Goal: Task Accomplishment & Management: Manage account settings

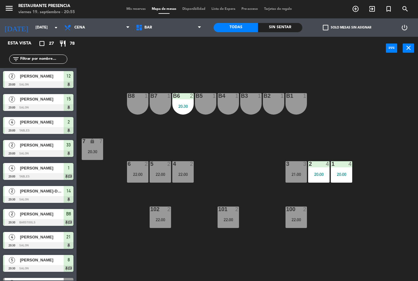
click at [299, 167] on div "3 3 21:00" at bounding box center [296, 171] width 21 height 21
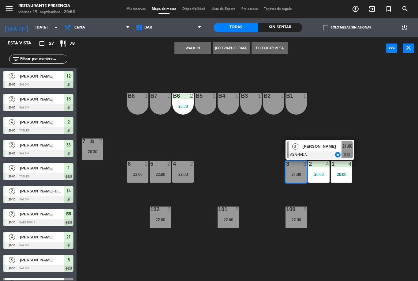
click at [320, 145] on span "[PERSON_NAME]" at bounding box center [321, 146] width 39 height 6
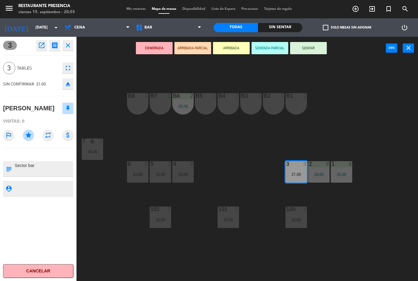
click at [311, 46] on button "SENTAR" at bounding box center [308, 48] width 37 height 12
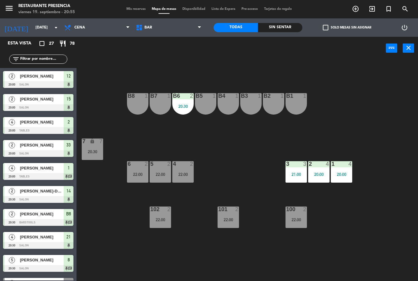
click at [301, 171] on div "3 3 21:00" at bounding box center [296, 171] width 21 height 21
click at [354, 126] on div "B1 1 B2 1 B3 1 B4 1 B5 1 B6 2 20:30 B7 1 B8 1 7 lock 7 20:30 1 4 20:00 2 4 20:0…" at bounding box center [249, 170] width 337 height 221
click at [299, 173] on div "21:00" at bounding box center [296, 174] width 21 height 4
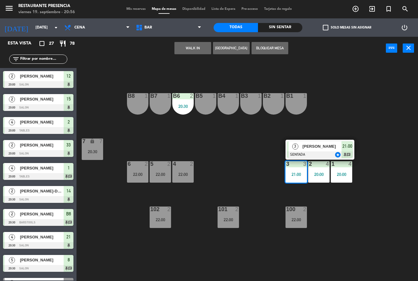
click at [303, 151] on div "[PERSON_NAME]" at bounding box center [322, 146] width 40 height 10
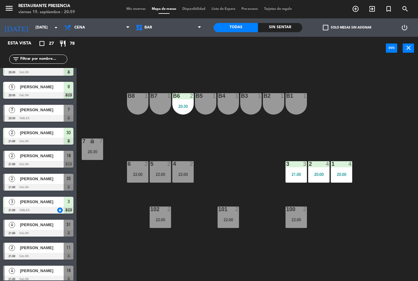
scroll to position [174, 0]
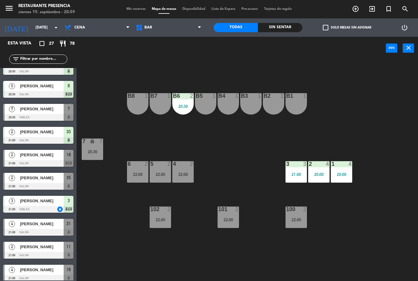
click at [45, 108] on span "[PERSON_NAME]" at bounding box center [42, 109] width 44 height 6
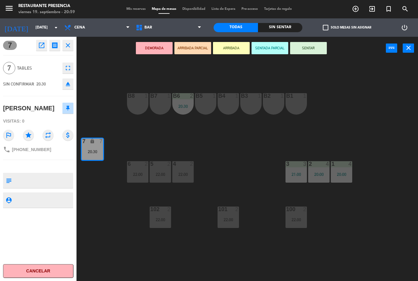
click at [304, 53] on button "SENTAR" at bounding box center [308, 48] width 37 height 12
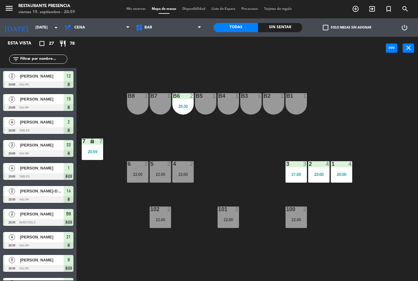
scroll to position [0, 0]
click at [161, 23] on span "BAR" at bounding box center [169, 27] width 72 height 13
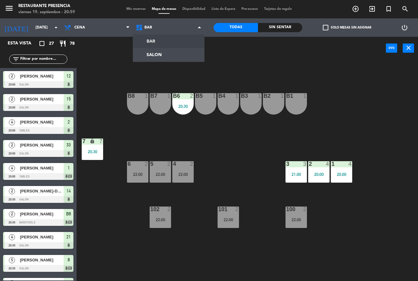
click at [177, 61] on ng-component "menu Restaurante Presencia [DATE] 19. septiembre - 20:59 Mis reservas Mapa de m…" at bounding box center [209, 140] width 418 height 281
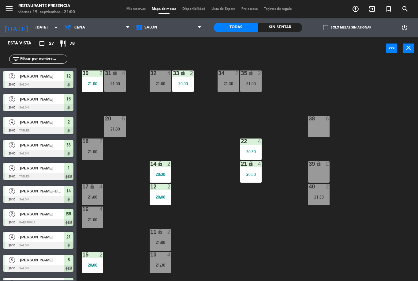
click at [356, 5] on span "add_circle_outline" at bounding box center [355, 9] width 17 height 10
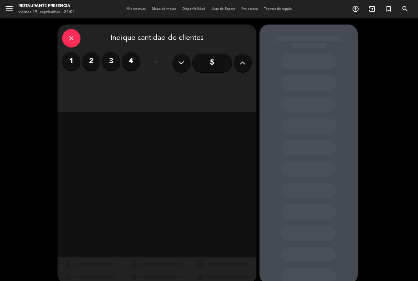
click at [95, 58] on label "2" at bounding box center [91, 61] width 18 height 18
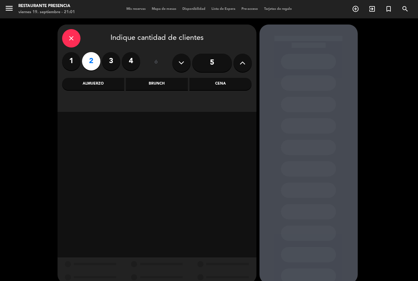
click at [227, 87] on div "Cena" at bounding box center [220, 84] width 62 height 12
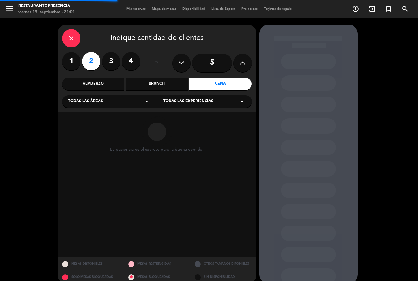
click at [78, 100] on span "Todas las áreas" at bounding box center [85, 101] width 35 height 6
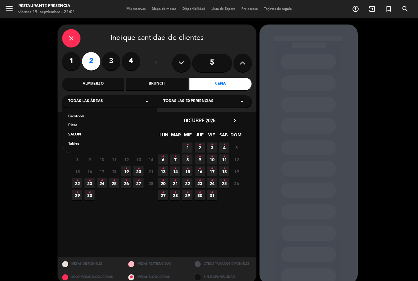
click at [73, 137] on div "SALON" at bounding box center [109, 135] width 82 height 6
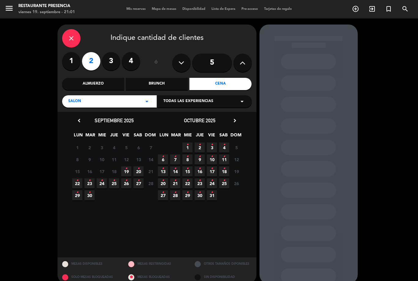
click at [123, 166] on span "19 •" at bounding box center [126, 171] width 10 height 10
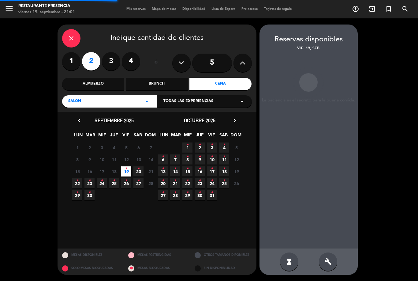
scroll to position [20, 0]
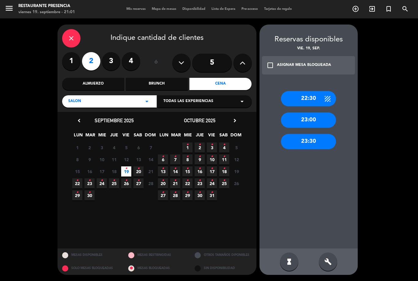
click at [331, 262] on icon "build" at bounding box center [327, 261] width 7 height 7
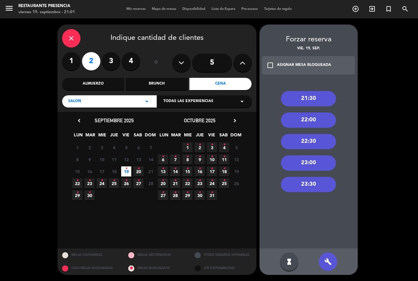
click at [300, 91] on div "21:30" at bounding box center [308, 98] width 55 height 15
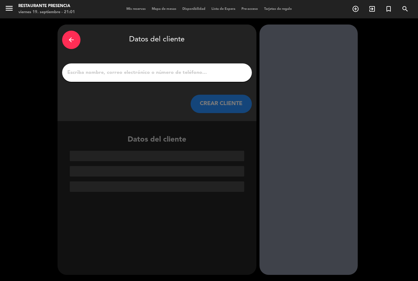
click at [94, 63] on div at bounding box center [157, 72] width 190 height 18
click at [93, 68] on input "1" at bounding box center [157, 72] width 181 height 9
click at [118, 68] on input "1" at bounding box center [157, 72] width 181 height 9
click at [150, 68] on input "1" at bounding box center [157, 72] width 181 height 9
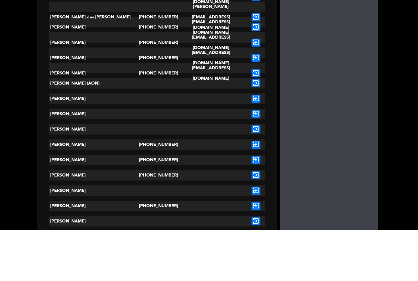
scroll to position [0, 0]
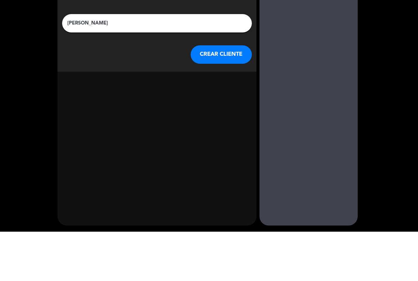
type input "[PERSON_NAME]"
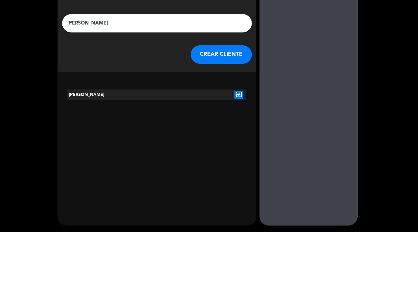
click at [241, 140] on icon "exit_to_app" at bounding box center [238, 144] width 9 height 8
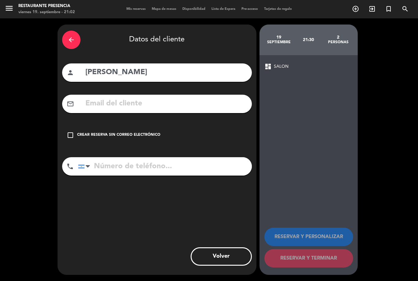
click at [72, 131] on icon "check_box_outline_blank" at bounding box center [70, 134] width 7 height 7
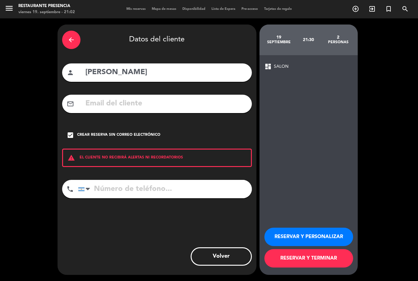
click at [335, 258] on button "RESERVAR Y TERMINAR" at bounding box center [308, 258] width 89 height 18
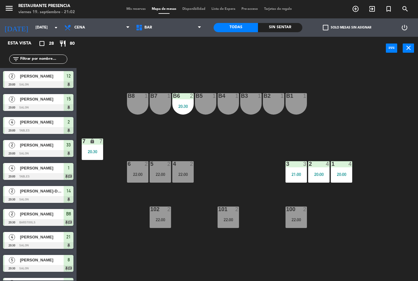
click at [170, 27] on span "BAR" at bounding box center [169, 27] width 72 height 13
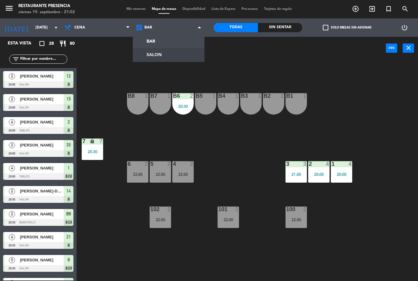
click at [171, 59] on ng-component "menu Restaurante Presencia [DATE] 19. septiembre - 21:02 Mis reservas Mapa de m…" at bounding box center [209, 140] width 418 height 281
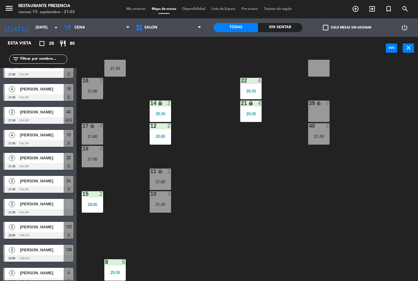
scroll to position [356, 0]
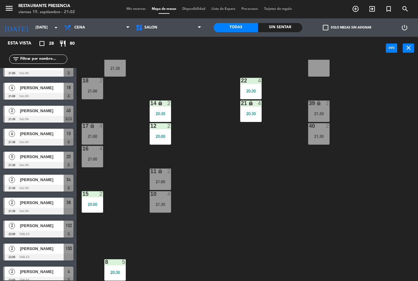
click at [320, 116] on div "21:30" at bounding box center [318, 113] width 21 height 4
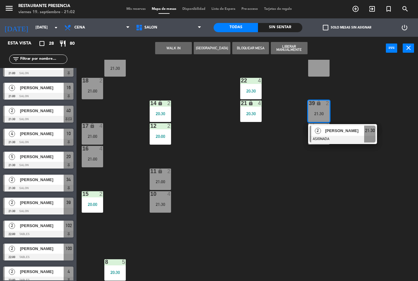
click at [332, 135] on div "[PERSON_NAME]" at bounding box center [344, 130] width 40 height 10
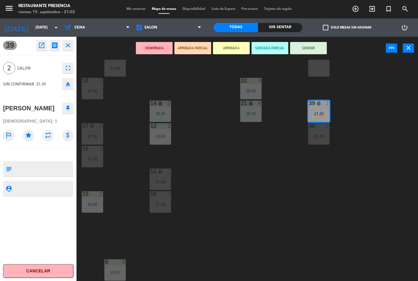
click at [310, 47] on button "SENTAR" at bounding box center [308, 48] width 37 height 12
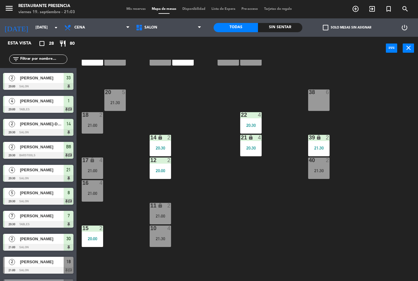
scroll to position [28, 0]
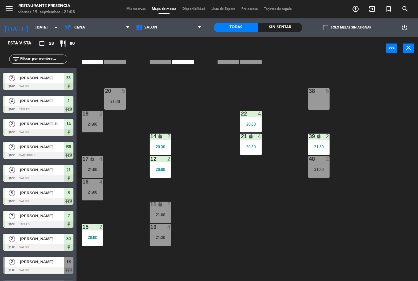
click at [318, 168] on div "21:30" at bounding box center [318, 169] width 21 height 4
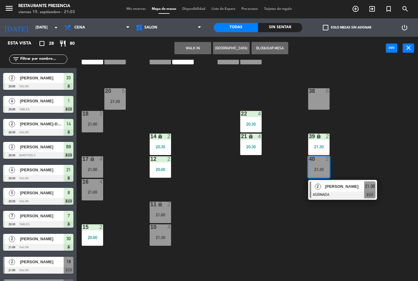
click at [243, 194] on div "30 2 21:00 31 lock 4 21:00 32 4 21:00 33 lock 2 20:00 34 2 21:30 35 lock 2 21:0…" at bounding box center [249, 170] width 337 height 221
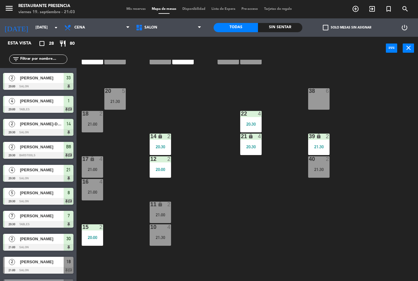
scroll to position [2, 0]
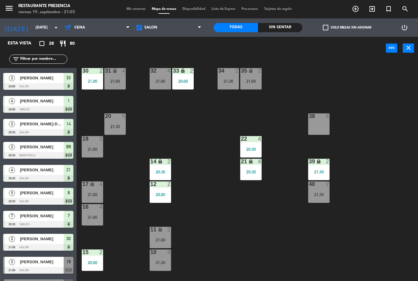
click at [253, 83] on div "21:00" at bounding box center [250, 81] width 21 height 4
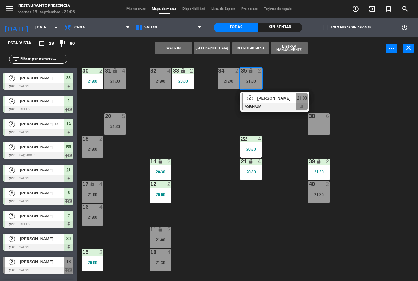
click at [208, 130] on div "30 2 21:00 31 lock 4 21:00 32 4 21:00 33 lock 2 20:00 34 2 21:30 35 lock 2 21:0…" at bounding box center [249, 170] width 337 height 221
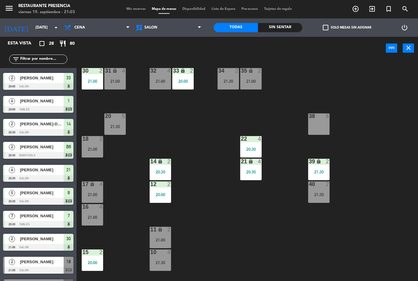
click at [121, 85] on div "31 lock 4 21:00" at bounding box center [114, 78] width 21 height 21
click at [159, 141] on div "30 2 21:00 31 lock 4 21:00 32 4 21:00 33 lock 2 20:00 34 2 21:30 35 lock 2 21:0…" at bounding box center [249, 170] width 337 height 221
click at [98, 143] on div "18 2 21:00" at bounding box center [92, 146] width 21 height 21
click at [125, 221] on div "30 2 21:00 31 lock 4 21:00 32 4 21:00 33 lock 2 20:00 34 2 21:30 35 lock 2 21:0…" at bounding box center [249, 170] width 337 height 221
click at [151, 124] on div "30 2 21:00 31 lock 4 21:00 32 4 21:00 33 lock 2 20:00 34 2 21:30 35 lock 2 21:0…" at bounding box center [249, 170] width 337 height 221
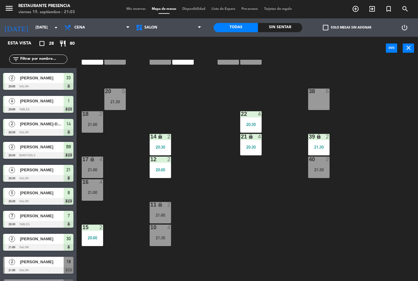
scroll to position [28, 0]
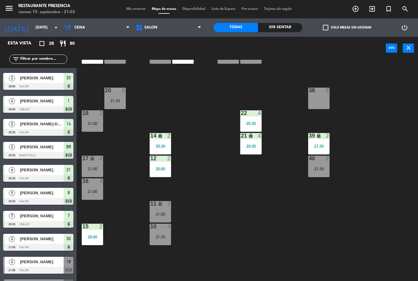
click at [160, 235] on div "21:30" at bounding box center [160, 236] width 21 height 4
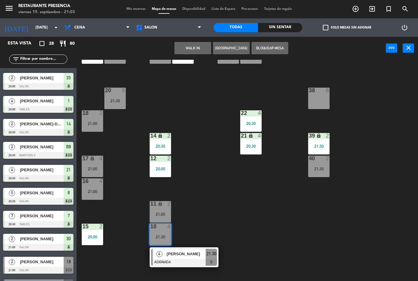
click at [233, 211] on div "30 2 21:00 31 lock 4 21:00 32 4 21:00 33 lock 2 20:00 34 2 21:30 35 lock 2 21:0…" at bounding box center [249, 170] width 337 height 221
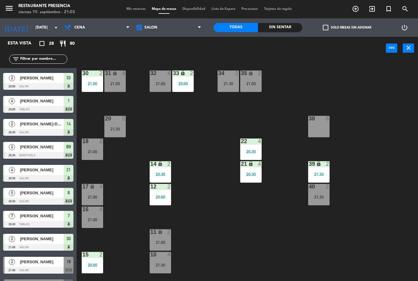
scroll to position [0, 0]
click at [155, 79] on div "32 4 21:00" at bounding box center [160, 80] width 21 height 21
click at [201, 162] on div "30 2 21:00 31 lock 4 21:00 32 4 21:00 33 lock 2 20:00 34 2 21:30 35 lock 2 21:0…" at bounding box center [249, 170] width 337 height 221
click at [116, 124] on div "20 5 21:30" at bounding box center [114, 126] width 21 height 21
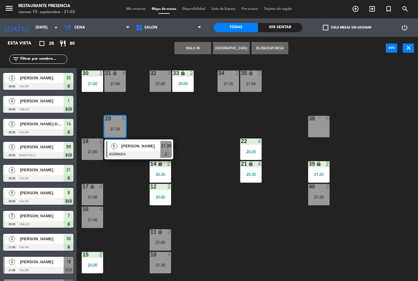
click at [212, 143] on div "30 2 21:00 31 lock 4 21:00 32 4 21:00 33 lock 2 20:00 34 2 21:30 35 lock 2 21:0…" at bounding box center [249, 170] width 337 height 221
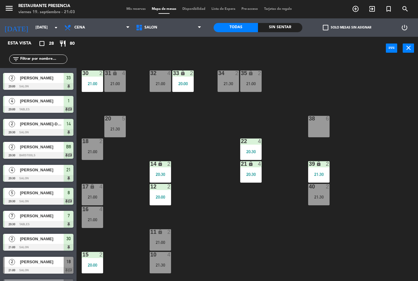
click at [98, 214] on div "16 4 21:00" at bounding box center [92, 216] width 21 height 21
click at [217, 225] on div "30 2 21:00 31 lock 4 21:00 32 4 21:00 33 lock 2 20:00 34 2 21:30 35 lock 2 21:0…" at bounding box center [249, 170] width 337 height 221
click at [218, 229] on div "30 2 21:00 31 lock 4 21:00 32 4 21:00 33 lock 2 20:00 34 2 21:30 35 lock 2 21:0…" at bounding box center [249, 170] width 337 height 221
click at [164, 263] on div "21:30" at bounding box center [160, 265] width 21 height 4
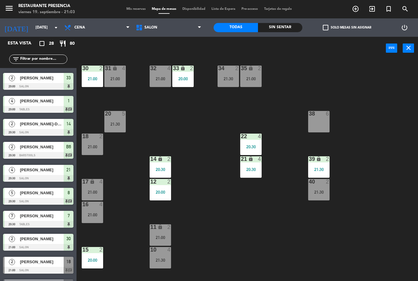
scroll to position [4, 0]
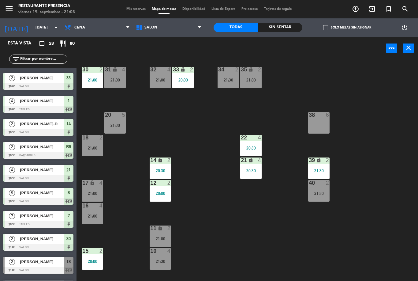
click at [321, 169] on div "21:30" at bounding box center [318, 170] width 21 height 4
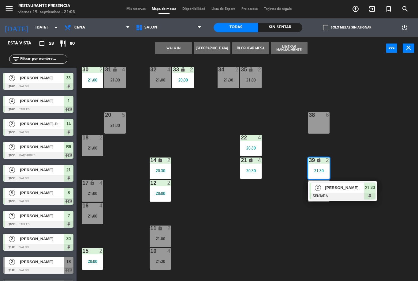
click at [360, 231] on div "30 2 21:00 31 lock 4 21:00 32 4 21:00 33 lock 2 20:00 34 2 21:30 35 lock 2 21:0…" at bounding box center [249, 170] width 337 height 221
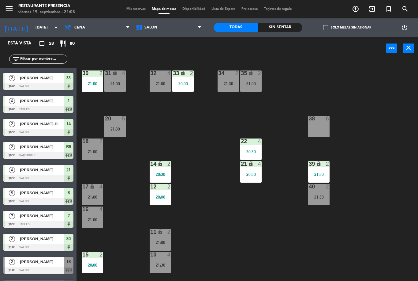
scroll to position [-1, 0]
click at [119, 89] on div "31 lock 4 21:00" at bounding box center [114, 80] width 21 height 21
click at [186, 148] on div "30 2 21:00 31 lock 4 21:00 32 4 21:00 33 lock 2 20:00 34 2 21:30 35 lock 2 21:0…" at bounding box center [249, 170] width 337 height 221
click at [160, 78] on div "32 4 21:00" at bounding box center [160, 80] width 21 height 21
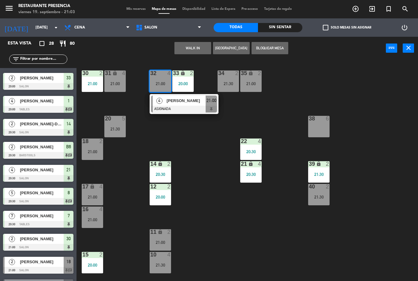
click at [198, 144] on div "30 2 21:00 31 lock 4 21:00 32 4 21:00 4 [PERSON_NAME] ASIGNADA 21:00 33 lock 2 …" at bounding box center [249, 170] width 337 height 221
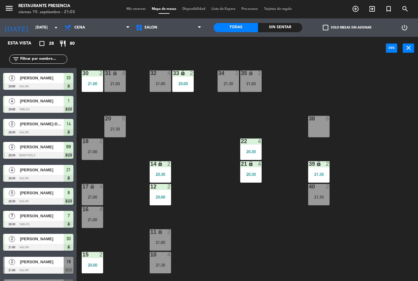
click at [217, 76] on div "34" at bounding box center [218, 73] width 10 height 6
click at [213, 174] on div "30 2 21:00 31 lock 4 21:00 32 4 21:00 33 lock 2 20:00 34 2 21:30 35 lock 2 21:0…" at bounding box center [249, 170] width 337 height 221
click at [260, 79] on div "35 lock 2 21:00" at bounding box center [250, 80] width 21 height 21
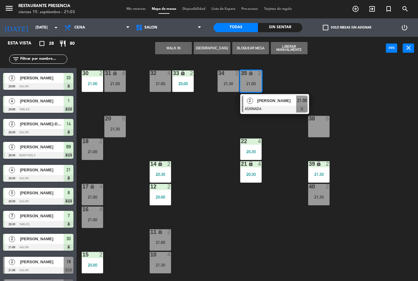
click at [89, 138] on div at bounding box center [92, 141] width 10 height 6
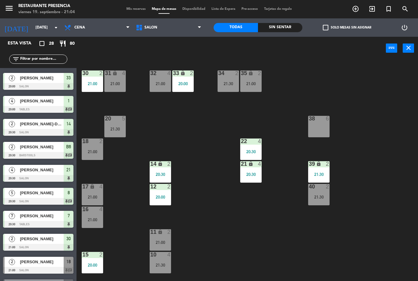
click at [103, 146] on div "18 2 21:00" at bounding box center [92, 148] width 21 height 21
click at [201, 137] on div "30 2 21:00 31 lock 4 21:00 32 4 21:00 33 lock 2 20:00 34 2 21:30 35 lock 2 21:0…" at bounding box center [249, 170] width 337 height 221
click at [162, 88] on div "32 4 21:00" at bounding box center [160, 80] width 21 height 21
click at [192, 153] on div "30 2 21:00 31 lock 4 21:00 32 4 21:00 33 lock 2 20:00 34 2 21:30 35 lock 2 21:0…" at bounding box center [249, 170] width 337 height 221
click at [242, 91] on div "35 lock 2 21:00" at bounding box center [250, 80] width 21 height 21
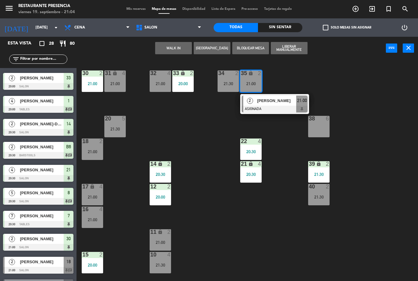
click at [217, 200] on div "30 2 21:00 31 lock 4 21:00 32 4 21:00 33 lock 2 20:00 34 2 21:30 35 lock 2 21:0…" at bounding box center [249, 170] width 337 height 221
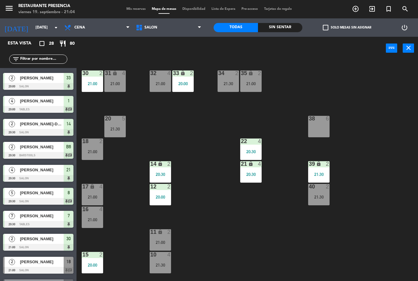
click at [249, 88] on div "35 lock 2 21:00" at bounding box center [250, 80] width 21 height 21
click at [206, 193] on div "30 2 21:00 31 lock 4 21:00 32 4 21:00 33 lock 2 20:00 34 2 21:30 35 lock 2 21:0…" at bounding box center [249, 170] width 337 height 221
click at [229, 79] on div "34 2 21:30" at bounding box center [228, 80] width 21 height 21
click at [253, 85] on div "21:00" at bounding box center [250, 83] width 21 height 4
click at [208, 161] on div "30 2 21:00 31 lock 4 21:00 32 4 21:00 33 lock 2 20:00 34 2 21:30 35 lock 2 21:0…" at bounding box center [249, 170] width 337 height 221
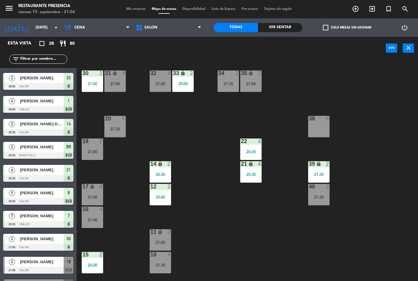
click at [221, 84] on div "21:30" at bounding box center [228, 83] width 21 height 4
click at [204, 184] on div "30 2 21:00 31 lock 4 21:00 32 4 21:00 33 lock 2 20:00 34 2 21:30 35 lock 2 21:0…" at bounding box center [249, 170] width 337 height 221
click at [196, 186] on div "30 2 21:00 31 lock 4 21:00 32 4 21:00 33 lock 2 20:00 34 2 21:30 35 lock 2 21:0…" at bounding box center [249, 170] width 337 height 221
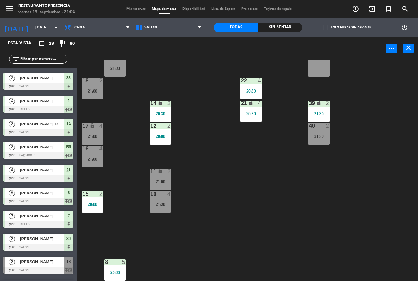
scroll to position [61, 0]
click at [165, 176] on div "11 lock 2 21:00" at bounding box center [160, 178] width 21 height 21
click at [226, 229] on div "30 2 21:00 31 lock 4 21:00 32 4 21:00 33 lock 2 20:00 34 2 21:30 35 lock 2 21:0…" at bounding box center [249, 170] width 337 height 221
click at [163, 202] on div "21:30" at bounding box center [160, 204] width 21 height 4
click at [225, 200] on div "30 2 21:00 31 lock 4 21:00 32 4 21:00 33 lock 2 20:00 34 2 21:30 35 lock 2 21:0…" at bounding box center [249, 170] width 337 height 221
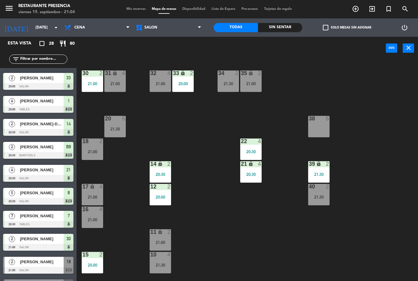
scroll to position [0, 0]
click at [259, 92] on div "35 lock 2 21:00" at bounding box center [250, 80] width 21 height 21
click at [196, 152] on div "30 2 21:00 31 lock 4 21:00 32 4 21:00 33 lock 2 20:00 34 2 21:30 35 lock 2 21:0…" at bounding box center [249, 170] width 337 height 221
click at [249, 84] on div "21:00" at bounding box center [250, 83] width 21 height 4
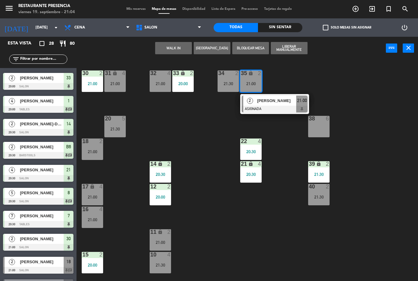
click at [155, 81] on div "21:00" at bounding box center [160, 83] width 21 height 4
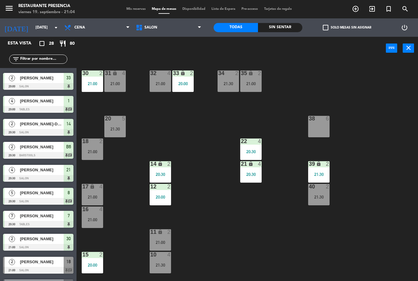
click at [198, 154] on div "30 2 21:00 31 lock 4 21:00 32 4 21:00 33 lock 2 20:00 34 2 21:30 35 lock 2 21:0…" at bounding box center [249, 170] width 337 height 221
click at [161, 79] on div "32 4 21:00" at bounding box center [160, 80] width 21 height 21
click at [191, 141] on div "30 2 21:00 31 lock 4 21:00 32 4 21:00 33 lock 2 20:00 34 2 21:30 35 lock 2 21:0…" at bounding box center [249, 170] width 337 height 221
click at [262, 72] on div "2" at bounding box center [261, 73] width 10 height 6
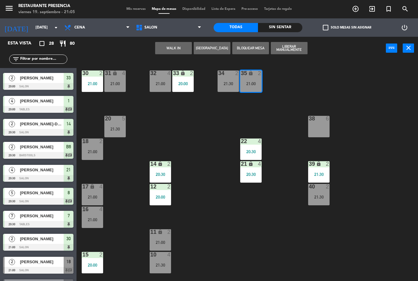
click at [271, 102] on div "30 2 21:00 31 lock 4 21:00 32 4 21:00 33 lock 2 20:00 34 2 21:30 35 lock 2 21:0…" at bounding box center [249, 170] width 337 height 221
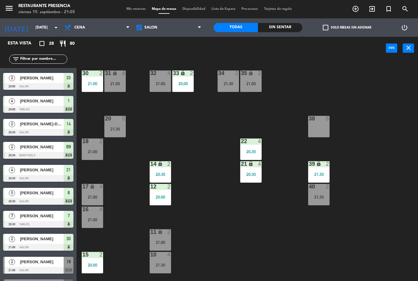
click at [259, 80] on div "35 lock 2 21:00" at bounding box center [250, 80] width 21 height 21
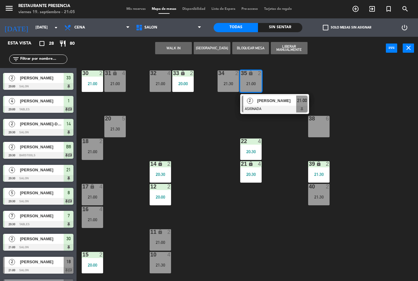
click at [267, 106] on div at bounding box center [275, 109] width 66 height 7
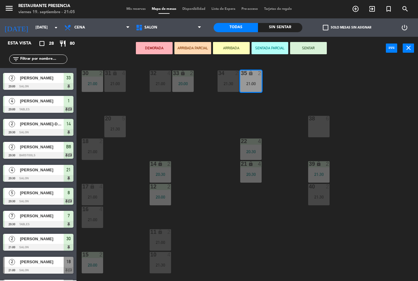
click at [305, 50] on button "SENTAR" at bounding box center [308, 48] width 37 height 12
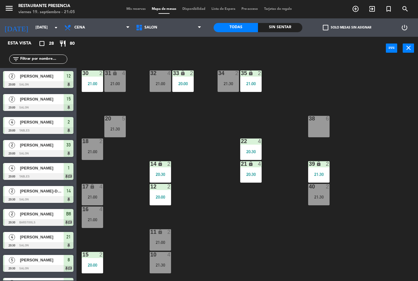
click at [381, 142] on div "30 2 21:00 31 lock 4 21:00 32 4 21:00 33 lock 2 20:00 34 2 21:30 35 lock 2 21:0…" at bounding box center [249, 170] width 337 height 221
click at [270, 113] on div "30 2 21:00 31 lock 4 21:00 32 4 21:00 33 lock 2 20:00 34 2 21:30 35 lock 2 21:0…" at bounding box center [249, 170] width 337 height 221
click at [244, 82] on div "21:00" at bounding box center [250, 83] width 21 height 4
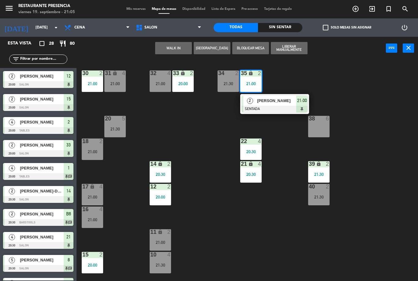
click at [227, 79] on div "34 2 21:30" at bounding box center [228, 80] width 21 height 21
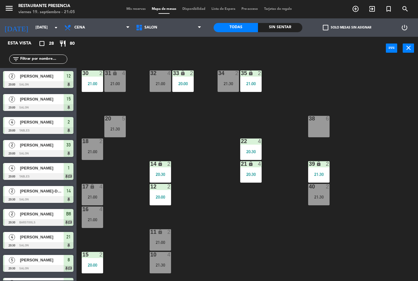
click at [216, 162] on div "30 2 21:00 31 lock 4 21:00 32 4 21:00 33 lock 2 20:00 34 2 21:30 35 lock 2 21:0…" at bounding box center [249, 170] width 337 height 221
click at [208, 180] on div "30 2 21:00 31 lock 4 21:00 32 4 21:00 33 lock 2 20:00 34 2 21:30 35 lock 2 21:0…" at bounding box center [249, 170] width 337 height 221
click at [102, 144] on div "2" at bounding box center [101, 141] width 4 height 6
click at [206, 154] on div "30 2 21:00 31 lock 4 21:00 32 4 21:00 33 lock 2 20:00 34 2 21:30 35 lock 2 21:0…" at bounding box center [249, 170] width 337 height 221
click at [91, 151] on div "21:00" at bounding box center [92, 151] width 21 height 4
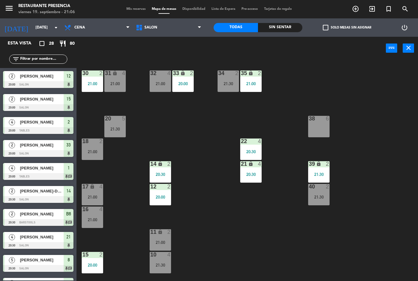
click at [222, 215] on div "30 2 21:00 31 lock 4 21:00 32 4 21:00 33 lock 2 20:00 34 2 21:30 35 lock 2 21:0…" at bounding box center [249, 170] width 337 height 221
click at [216, 83] on div "30 2 21:00 31 lock 4 21:00 32 4 21:00 33 lock 2 20:00 34 2 21:30 35 lock 2 21:0…" at bounding box center [249, 170] width 337 height 221
click at [225, 89] on div "34 2 21:30" at bounding box center [228, 80] width 21 height 21
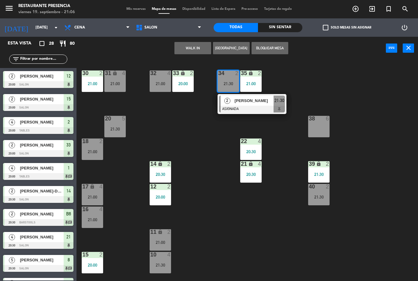
click at [209, 169] on div "30 2 21:00 31 lock 4 21:00 32 4 21:00 33 lock 2 20:00 34 2 21:30 2 [PERSON_NAME…" at bounding box center [249, 170] width 337 height 221
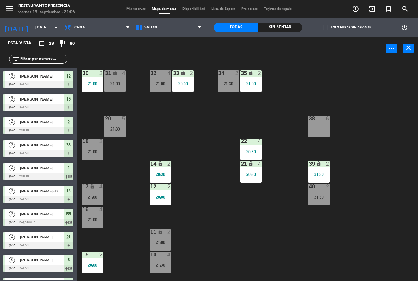
click at [155, 80] on div "32 4 21:00" at bounding box center [160, 80] width 21 height 21
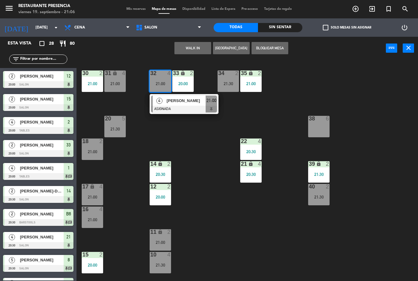
click at [213, 174] on div "30 2 21:00 31 lock 4 21:00 32 4 21:00 4 [PERSON_NAME] ASIGNADA 21:00 33 lock 2 …" at bounding box center [249, 170] width 337 height 221
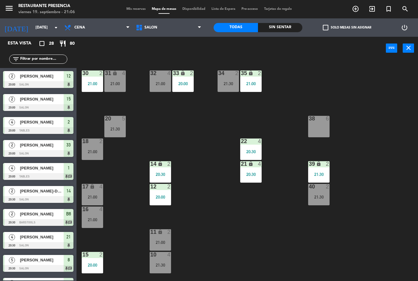
click at [88, 192] on div "17 lock 4 21:00" at bounding box center [92, 194] width 21 height 21
click at [196, 221] on div "30 2 21:00 31 lock 4 21:00 32 4 21:00 33 lock 2 20:00 34 2 21:30 35 lock 2 21:0…" at bounding box center [249, 170] width 337 height 221
click at [86, 79] on div "30 2 21:00" at bounding box center [92, 80] width 21 height 21
click at [150, 130] on div "30 2 21:00 31 lock 4 21:00 32 4 21:00 33 lock 2 20:00 34 2 21:30 35 lock 2 21:0…" at bounding box center [249, 170] width 337 height 221
click at [196, 172] on div "30 2 21:00 31 lock 4 21:00 32 4 21:00 33 lock 2 20:00 34 2 21:30 35 lock 2 21:0…" at bounding box center [249, 170] width 337 height 221
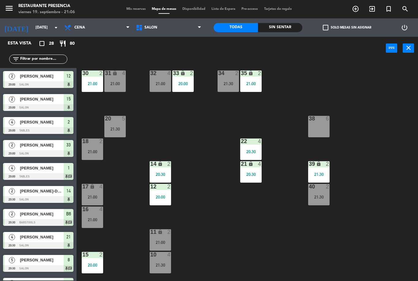
click at [120, 127] on div "21:30" at bounding box center [114, 129] width 21 height 4
click at [202, 177] on div "30 2 21:00 31 lock 4 21:00 32 4 21:00 33 lock 2 20:00 34 2 21:30 35 lock 2 21:0…" at bounding box center [249, 170] width 337 height 221
click at [159, 82] on div "21:00" at bounding box center [160, 83] width 21 height 4
click at [203, 164] on div "30 2 21:00 31 lock 4 21:00 32 4 21:00 33 lock 2 20:00 34 2 21:30 35 lock 2 21:0…" at bounding box center [249, 170] width 337 height 221
click at [114, 77] on div "31 lock 4 21:00" at bounding box center [114, 80] width 21 height 21
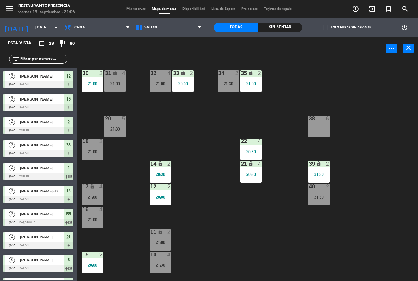
click at [191, 146] on div "30 2 21:00 31 lock 4 21:00 32 4 21:00 33 lock 2 20:00 34 2 21:30 35 lock 2 21:0…" at bounding box center [249, 170] width 337 height 221
click at [96, 145] on div "18 2 21:00" at bounding box center [92, 148] width 21 height 21
click at [199, 131] on div "30 2 21:00 31 lock 4 21:00 32 4 21:00 33 lock 2 20:00 34 2 21:30 35 lock 2 21:0…" at bounding box center [249, 170] width 337 height 221
click at [90, 193] on div "17 lock 4 21:00" at bounding box center [92, 194] width 21 height 21
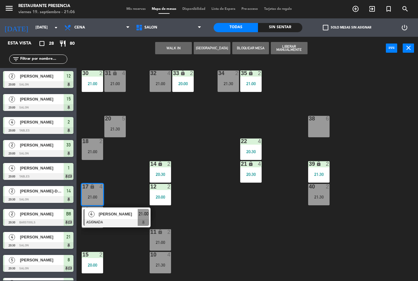
click at [190, 221] on div "30 2 21:00 31 lock 4 21:00 32 4 21:00 33 lock 2 20:00 34 2 21:30 35 lock 2 21:0…" at bounding box center [249, 170] width 337 height 221
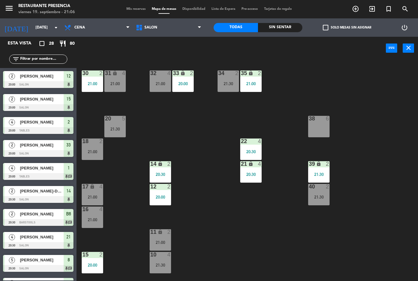
click at [100, 226] on div "16 4 21:00" at bounding box center [92, 216] width 21 height 21
click at [197, 204] on div "30 2 21:00 31 lock 4 21:00 32 4 21:00 33 lock 2 20:00 34 2 21:30 35 lock 2 21:0…" at bounding box center [249, 170] width 337 height 221
click at [156, 74] on div at bounding box center [160, 73] width 10 height 6
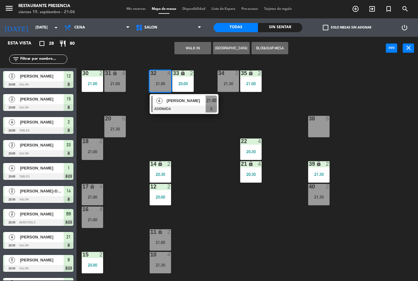
click at [204, 174] on div "30 2 21:00 31 lock 4 21:00 32 4 21:00 4 [PERSON_NAME] ASIGNADA 21:00 33 lock 2 …" at bounding box center [249, 170] width 337 height 221
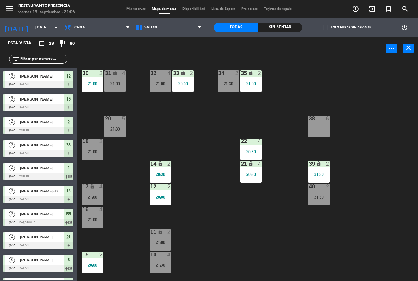
click at [157, 84] on div "21:00" at bounding box center [160, 83] width 21 height 4
click at [237, 136] on div "30 2 21:00 31 lock 4 21:00 32 4 21:00 33 lock 2 20:00 34 2 21:30 35 lock 2 21:0…" at bounding box center [249, 170] width 337 height 221
click at [230, 83] on div "21:30" at bounding box center [228, 83] width 21 height 4
click at [223, 163] on div "30 2 21:00 31 lock 4 21:00 32 4 21:00 33 lock 2 20:00 34 2 21:30 35 lock 2 21:0…" at bounding box center [249, 170] width 337 height 221
click at [319, 179] on div "39 lock 2 21:30" at bounding box center [318, 171] width 21 height 21
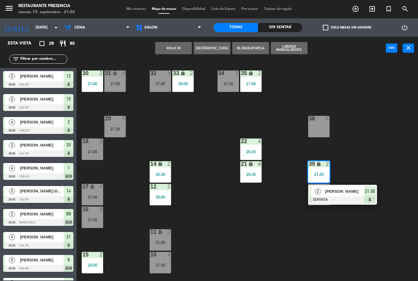
click at [319, 199] on div at bounding box center [343, 199] width 66 height 7
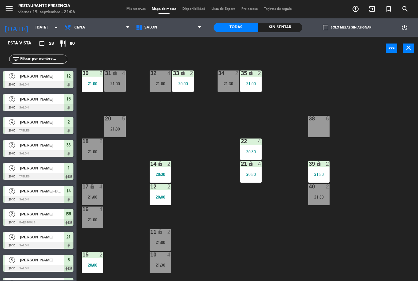
scroll to position [67, 0]
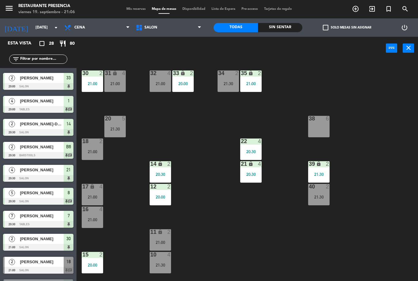
click at [319, 195] on div "21:30" at bounding box center [318, 197] width 21 height 4
click at [317, 252] on div "30 2 21:00 31 lock 4 21:00 32 4 21:00 33 lock 2 20:00 34 2 21:30 35 lock 2 21:0…" at bounding box center [249, 170] width 337 height 221
click at [320, 204] on div "40 2 21:30" at bounding box center [318, 194] width 21 height 21
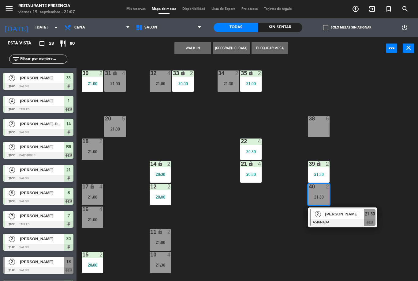
click at [368, 250] on div "30 2 21:00 31 lock 4 21:00 32 4 21:00 33 lock 2 20:00 34 2 21:30 35 lock 2 21:0…" at bounding box center [249, 170] width 337 height 221
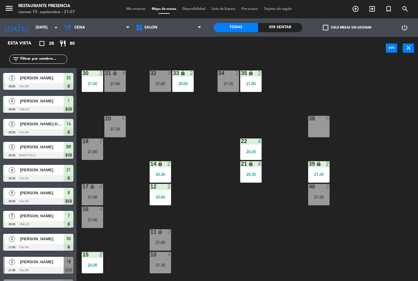
click at [358, 215] on div "30 2 21:00 31 lock 4 21:00 32 4 21:00 33 lock 2 20:00 34 2 21:30 35 lock 2 21:0…" at bounding box center [249, 170] width 337 height 221
click at [321, 196] on div "21:30" at bounding box center [318, 197] width 21 height 4
click at [357, 248] on div "30 2 21:00 31 lock 4 21:00 32 4 21:00 33 lock 2 20:00 34 2 21:30 35 lock 2 21:0…" at bounding box center [249, 170] width 337 height 221
click at [323, 195] on div "21:30" at bounding box center [318, 197] width 21 height 4
click at [352, 237] on div "30 2 21:00 31 lock 4 21:00 32 4 21:00 33 lock 2 20:00 34 2 21:30 35 lock 2 21:0…" at bounding box center [249, 170] width 337 height 221
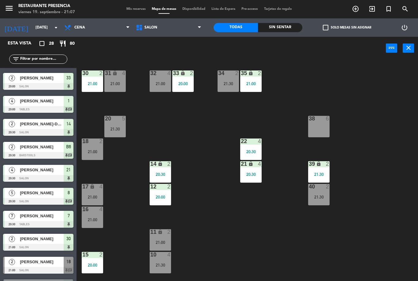
click at [258, 165] on div "4" at bounding box center [260, 164] width 4 height 6
click at [269, 214] on div "30 2 21:00 31 lock 4 21:00 32 4 21:00 33 lock 2 20:00 34 2 21:30 35 lock 2 21:0…" at bounding box center [249, 170] width 337 height 221
click at [117, 134] on div "20 5 21:30" at bounding box center [114, 126] width 21 height 21
click at [205, 129] on div "30 2 21:00 31 lock 4 21:00 32 4 21:00 33 lock 2 20:00 34 2 21:30 35 lock 2 21:0…" at bounding box center [249, 170] width 337 height 221
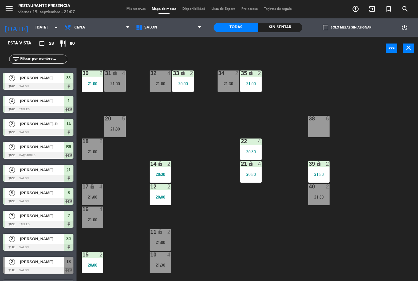
click at [92, 155] on div "18 2 21:00" at bounding box center [92, 148] width 21 height 21
click at [201, 144] on div "30 2 21:00 31 lock 4 21:00 32 4 21:00 33 lock 2 20:00 34 2 21:30 35 lock 2 21:0…" at bounding box center [249, 170] width 337 height 221
click at [92, 82] on div "21:00" at bounding box center [92, 83] width 21 height 4
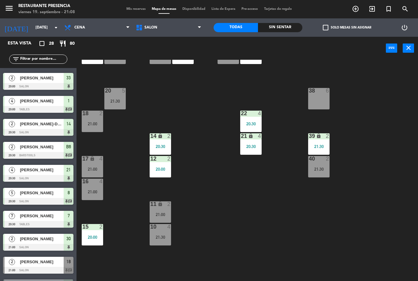
scroll to position [33, 0]
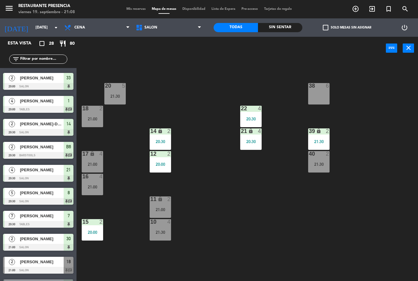
click at [216, 170] on div "30 2 21:00 31 lock 4 21:00 32 4 21:00 33 lock 2 20:00 34 2 21:30 35 lock 2 21:0…" at bounding box center [249, 170] width 337 height 221
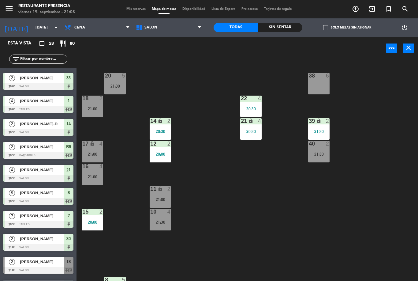
scroll to position [43, 0]
click at [103, 113] on div "18 2 21:00" at bounding box center [92, 106] width 21 height 21
click at [129, 174] on div "30 2 21:00 31 lock 4 21:00 32 4 21:00 33 lock 2 20:00 34 2 21:30 35 lock 2 21:0…" at bounding box center [249, 170] width 337 height 221
click at [89, 107] on div "21:00" at bounding box center [92, 109] width 21 height 4
click at [213, 179] on div "30 2 21:00 31 lock 4 21:00 32 4 21:00 33 lock 2 20:00 34 2 21:30 35 lock 2 21:0…" at bounding box center [249, 170] width 337 height 221
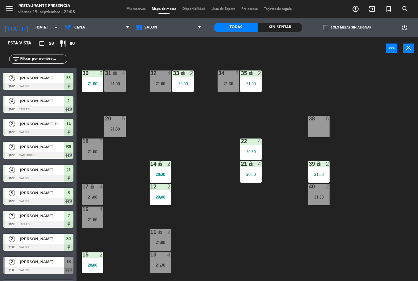
scroll to position [0, 0]
click at [94, 156] on div "18 2 21:00" at bounding box center [92, 148] width 21 height 21
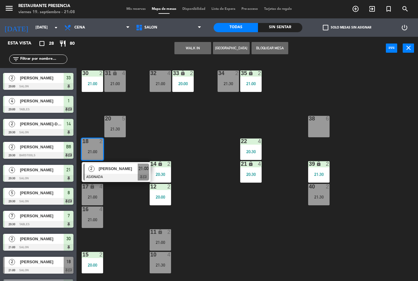
click at [119, 168] on span "[PERSON_NAME]" at bounding box center [118, 168] width 39 height 6
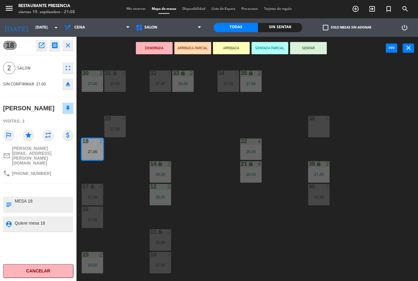
click at [315, 45] on button "SENTAR" at bounding box center [308, 48] width 37 height 12
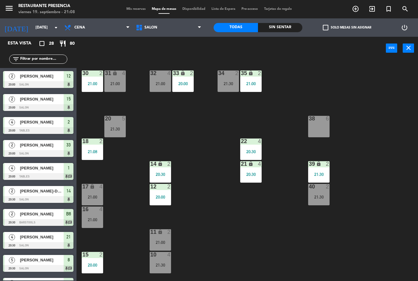
click at [185, 162] on div "30 2 21:00 31 lock 4 21:00 32 4 21:00 33 lock 2 20:00 34 2 21:30 35 lock 2 21:0…" at bounding box center [249, 170] width 337 height 221
click at [119, 84] on div "21:00" at bounding box center [114, 83] width 21 height 4
click at [187, 138] on div "30 2 21:00 31 lock 4 21:00 32 4 21:00 33 lock 2 20:00 34 2 21:30 35 lock 2 21:0…" at bounding box center [249, 170] width 337 height 221
click at [90, 87] on div "30 2 21:00" at bounding box center [92, 80] width 21 height 21
click at [198, 144] on div "30 2 21:00 31 lock 4 21:00 32 4 21:00 33 lock 2 20:00 34 2 21:30 35 lock 2 21:0…" at bounding box center [249, 170] width 337 height 221
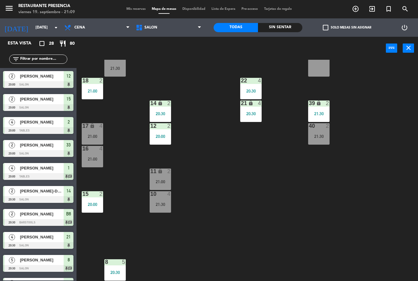
scroll to position [61, 0]
click at [164, 202] on div "21:30" at bounding box center [160, 204] width 21 height 4
click at [89, 163] on div "16 4 21:00" at bounding box center [92, 156] width 21 height 21
click at [220, 212] on div "30 2 21:00 31 lock 4 21:00 32 4 21:00 33 lock 2 20:00 34 2 21:30 35 lock 2 21:0…" at bounding box center [249, 170] width 337 height 221
click at [92, 157] on div "21:00" at bounding box center [92, 159] width 21 height 4
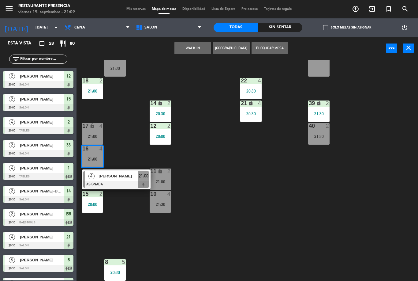
click at [224, 196] on div "30 2 21:00 31 lock 4 21:00 32 4 21:00 33 lock 2 20:00 34 2 21:30 35 lock 2 21:0…" at bounding box center [249, 170] width 337 height 221
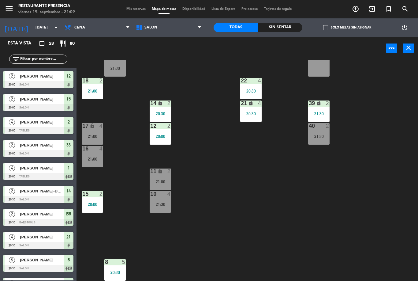
click at [165, 196] on div at bounding box center [160, 194] width 10 height 6
click at [228, 176] on div "30 2 21:00 31 lock 4 21:00 32 4 21:00 33 lock 2 20:00 34 2 21:30 35 lock 2 21:0…" at bounding box center [249, 170] width 337 height 221
click at [92, 147] on div at bounding box center [92, 149] width 10 height 6
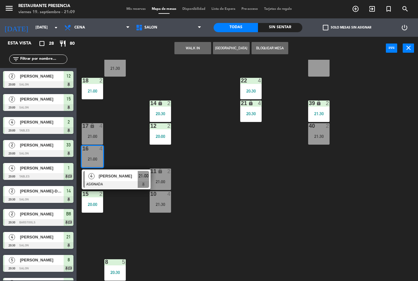
click at [137, 176] on span "[PERSON_NAME]" at bounding box center [118, 176] width 39 height 6
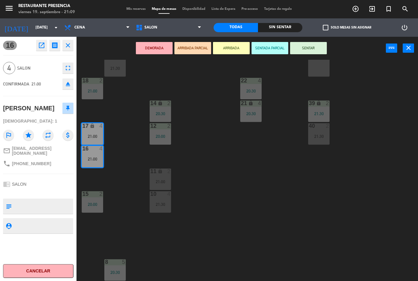
scroll to position [0, 0]
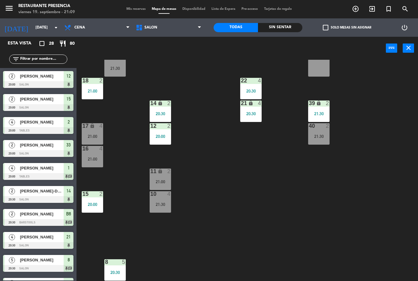
click at [164, 204] on div "21:30" at bounding box center [160, 204] width 21 height 4
click at [255, 210] on div "30 2 21:00 31 lock 4 21:00 32 4 21:00 33 lock 2 20:00 34 2 21:30 35 lock 2 21:0…" at bounding box center [249, 170] width 337 height 221
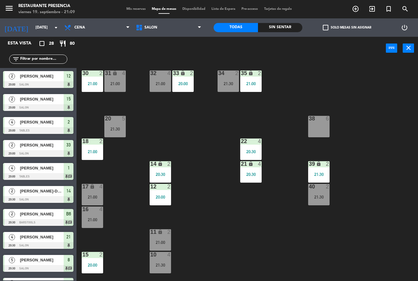
click at [118, 127] on div "21:30" at bounding box center [114, 129] width 21 height 4
click at [202, 131] on div "30 2 21:00 31 lock 4 21:00 32 4 21:00 33 lock 2 20:00 34 2 21:30 35 lock 2 21:0…" at bounding box center [249, 170] width 337 height 221
click at [119, 124] on div "20 5 21:30" at bounding box center [114, 126] width 21 height 21
click at [210, 149] on div "30 2 21:00 31 lock 4 21:00 32 4 21:00 33 lock 2 20:00 34 2 21:30 35 lock 2 21:0…" at bounding box center [249, 170] width 337 height 221
click at [157, 80] on div "32 4 21:00" at bounding box center [160, 80] width 21 height 21
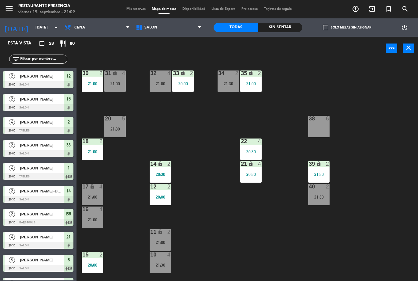
click at [201, 151] on div "30 2 21:00 31 lock 4 21:00 32 4 21:00 33 lock 2 20:00 34 2 21:30 35 lock 2 21:0…" at bounding box center [249, 170] width 337 height 221
click at [147, 104] on div "30 2 21:00 31 lock 4 21:00 32 4 21:00 33 lock 2 20:00 34 2 21:30 35 lock 2 21:0…" at bounding box center [249, 170] width 337 height 221
click at [116, 76] on div "lock" at bounding box center [115, 73] width 10 height 6
click at [174, 134] on div "30 2 21:00 31 lock 4 21:00 32 4 21:00 33 lock 2 20:00 34 2 21:30 35 lock 2 21:0…" at bounding box center [249, 170] width 337 height 221
click at [85, 78] on div "30 2 21:00" at bounding box center [92, 80] width 21 height 21
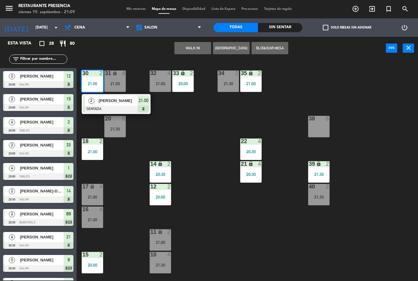
click at [174, 134] on div "30 2 21:00 2 [PERSON_NAME] SENTADA 21:00 31 lock 4 21:00 32 4 21:00 33 lock 2 2…" at bounding box center [249, 170] width 337 height 221
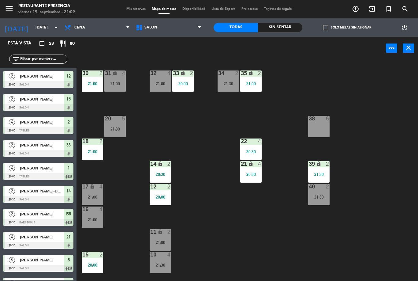
click at [90, 87] on div "30 2 21:00" at bounding box center [92, 80] width 21 height 21
click at [186, 137] on div "30 2 21:00 31 lock 4 21:00 32 4 21:00 33 lock 2 20:00 34 2 21:30 35 lock 2 21:0…" at bounding box center [249, 170] width 337 height 221
click at [117, 129] on div "21:30" at bounding box center [114, 129] width 21 height 4
click at [198, 134] on div "30 2 21:00 31 lock 4 21:00 32 4 21:00 33 lock 2 20:00 34 2 21:30 35 lock 2 21:0…" at bounding box center [249, 170] width 337 height 221
click at [94, 145] on div "18 2 21:00" at bounding box center [92, 148] width 21 height 21
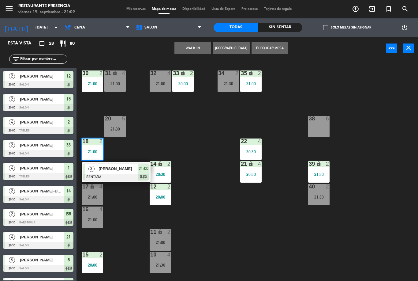
click at [204, 129] on div "30 2 21:00 31 lock 4 21:00 32 4 21:00 33 lock 2 20:00 34 2 21:30 35 lock 2 21:0…" at bounding box center [249, 170] width 337 height 221
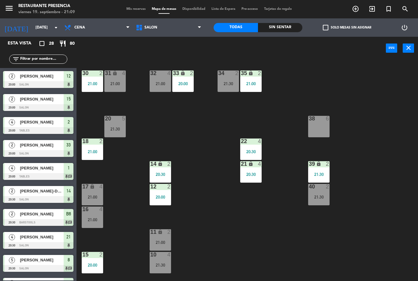
click at [323, 125] on div "38 6" at bounding box center [318, 126] width 21 height 21
click at [372, 162] on div "30 2 21:00 31 lock 4 21:00 32 4 21:00 33 lock 2 20:00 34 2 21:30 35 lock 2 21:0…" at bounding box center [249, 170] width 337 height 221
click at [321, 169] on div "39 lock 2 21:30" at bounding box center [318, 171] width 21 height 21
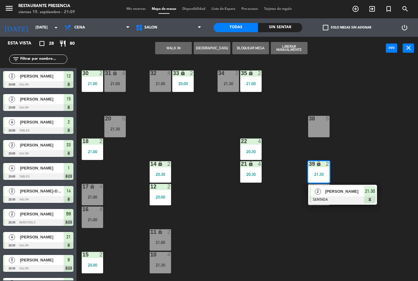
click at [298, 248] on div "30 2 21:00 31 lock 4 21:00 32 4 21:00 33 lock 2 20:00 34 2 21:30 35 lock 2 21:0…" at bounding box center [249, 170] width 337 height 221
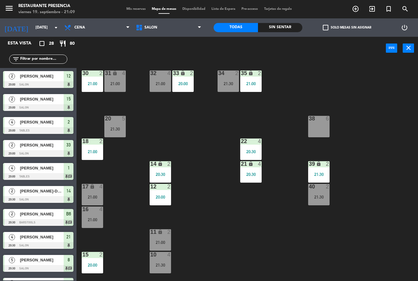
click at [117, 127] on div "21:30" at bounding box center [114, 129] width 21 height 4
click at [214, 206] on div "30 2 21:00 31 lock 4 21:00 32 4 21:00 33 lock 2 20:00 34 2 21:30 35 lock 2 21:0…" at bounding box center [249, 170] width 337 height 221
click at [92, 195] on div "21:00" at bounding box center [92, 197] width 21 height 4
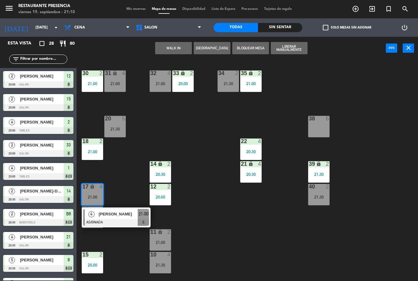
click at [211, 240] on div "30 2 21:00 31 lock 4 21:00 32 4 21:00 33 lock 2 20:00 34 2 21:30 35 lock 2 21:0…" at bounding box center [249, 170] width 337 height 221
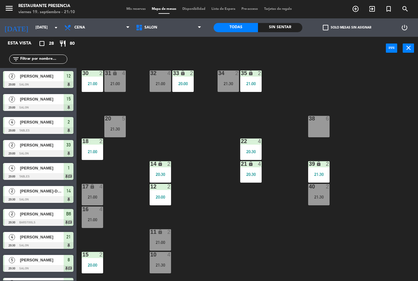
click at [160, 235] on div "lock" at bounding box center [160, 232] width 10 height 6
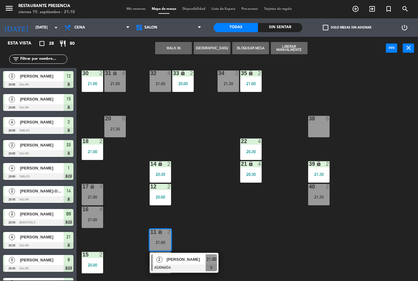
click at [234, 229] on div "30 2 21:00 31 lock 4 21:00 32 4 21:00 33 lock 2 20:00 34 2 21:30 35 lock 2 21:0…" at bounding box center [249, 170] width 337 height 221
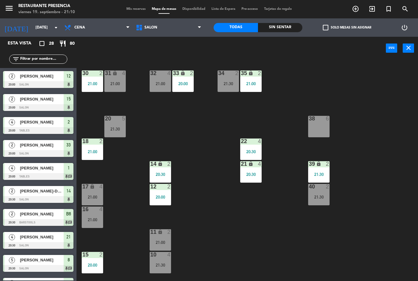
click at [156, 91] on div "32 4 21:00" at bounding box center [160, 80] width 21 height 21
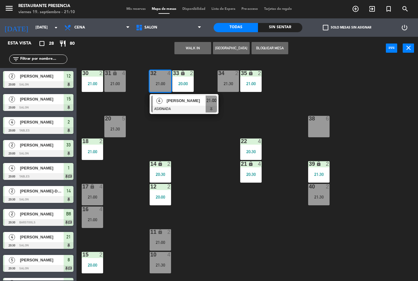
click at [211, 179] on div "30 2 21:00 31 lock 4 21:00 32 4 21:00 4 [PERSON_NAME] ASIGNADA 21:00 33 lock 2 …" at bounding box center [249, 170] width 337 height 221
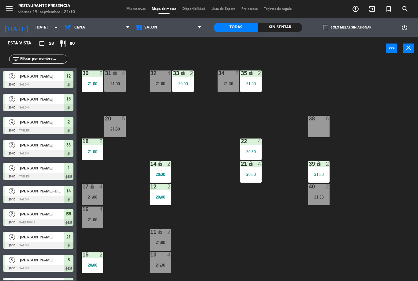
click at [199, 152] on div "30 2 21:00 31 lock 4 21:00 32 4 21:00 33 lock 2 20:00 34 2 21:30 35 lock 2 21:0…" at bounding box center [249, 170] width 337 height 221
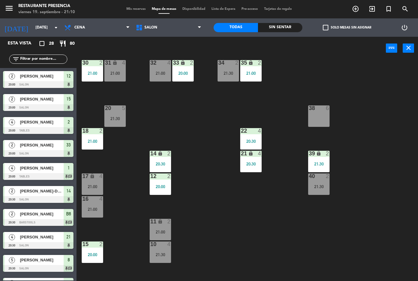
scroll to position [24, 0]
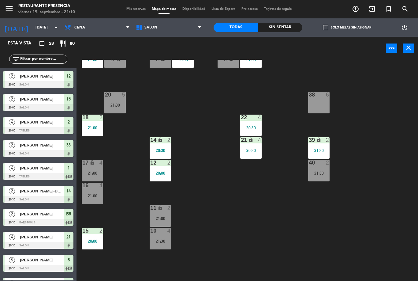
click at [223, 221] on div "30 2 21:00 31 lock 4 21:00 32 4 21:00 33 lock 2 20:00 34 2 21:30 35 lock 2 21:0…" at bounding box center [249, 170] width 337 height 221
click at [327, 171] on div "21:30" at bounding box center [318, 173] width 21 height 4
click at [286, 231] on div "30 2 21:00 31 lock 4 21:00 32 4 21:00 33 lock 2 20:00 34 2 21:30 35 lock 2 21:0…" at bounding box center [249, 170] width 337 height 221
click at [160, 213] on div "11 lock 2 21:00" at bounding box center [160, 215] width 21 height 21
click at [255, 226] on div "30 2 21:00 31 lock 4 21:00 32 4 21:00 33 lock 2 20:00 34 2 21:30 35 lock 2 21:0…" at bounding box center [249, 170] width 337 height 221
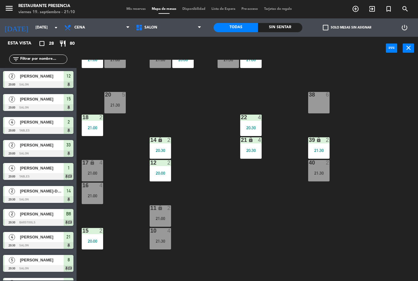
click at [164, 248] on div "10 4 21:30" at bounding box center [160, 238] width 21 height 21
click at [244, 222] on div "30 2 21:00 31 lock 4 21:00 32 4 21:00 33 lock 2 20:00 34 2 21:30 35 lock 2 21:0…" at bounding box center [249, 170] width 337 height 221
click at [162, 241] on div "21:30" at bounding box center [160, 241] width 21 height 4
click at [241, 222] on div "30 2 21:00 31 lock 4 21:00 32 4 21:00 33 lock 2 20:00 34 2 21:30 35 lock 2 21:0…" at bounding box center [249, 170] width 337 height 221
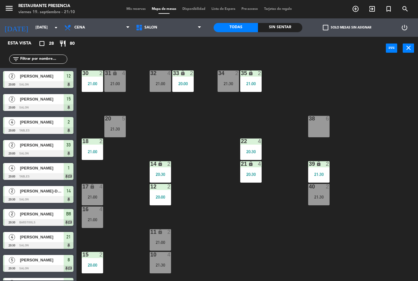
scroll to position [0, 0]
click at [164, 85] on div "21:00" at bounding box center [160, 83] width 21 height 4
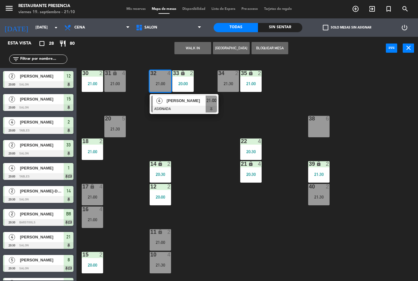
click at [196, 153] on div "30 2 21:00 31 lock 4 21:00 32 4 21:00 4 [PERSON_NAME] ASIGNADA 21:00 33 lock 2 …" at bounding box center [249, 170] width 337 height 221
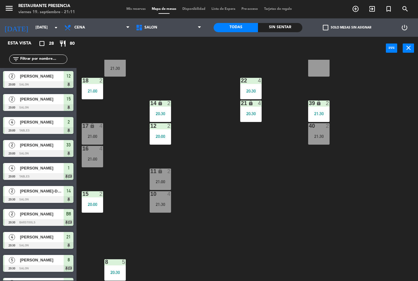
scroll to position [61, 0]
click at [94, 161] on div "21:00" at bounding box center [92, 159] width 21 height 4
click at [231, 202] on div "30 2 21:00 31 lock 4 21:00 32 4 21:00 33 lock 2 20:00 34 2 21:30 35 lock 2 21:0…" at bounding box center [249, 170] width 337 height 221
click at [161, 177] on div "11 lock 2 21:00" at bounding box center [160, 178] width 21 height 21
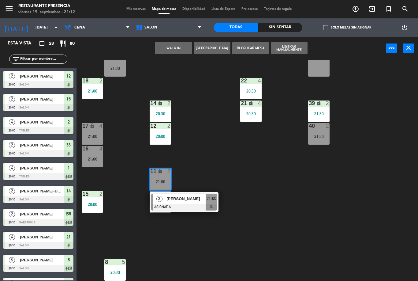
click at [255, 183] on div "30 2 21:00 31 lock 4 21:00 32 4 21:00 33 lock 2 20:00 34 2 21:30 35 lock 2 21:0…" at bounding box center [249, 170] width 337 height 221
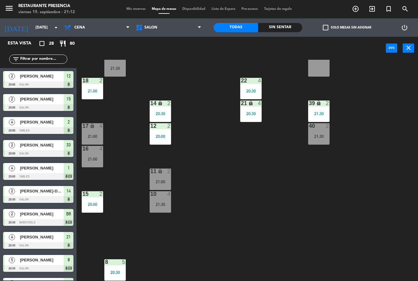
click at [158, 202] on div "21:30" at bounding box center [160, 204] width 21 height 4
click at [239, 204] on div "30 2 21:00 31 lock 4 21:00 32 4 21:00 33 lock 2 20:00 34 2 21:30 35 lock 2 21:0…" at bounding box center [249, 170] width 337 height 221
click at [162, 202] on div "21:30" at bounding box center [160, 204] width 21 height 4
click at [244, 196] on div "30 2 21:00 31 lock 4 21:00 32 4 21:00 33 lock 2 20:00 34 2 21:30 35 lock 2 21:0…" at bounding box center [249, 170] width 337 height 221
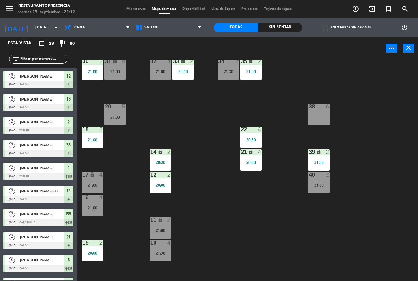
scroll to position [4, 0]
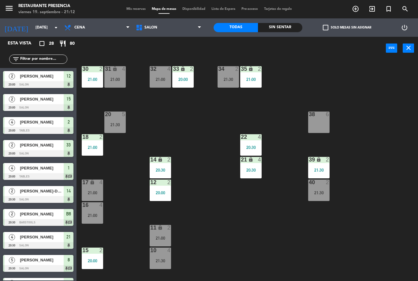
click at [162, 241] on div "11 lock 2 21:00" at bounding box center [160, 235] width 21 height 21
click at [132, 230] on div "30 2 21:00 31 lock 4 21:00 32 4 21:00 33 lock 2 20:00 34 2 21:30 35 lock 2 21:0…" at bounding box center [249, 170] width 337 height 221
click at [90, 208] on div "16 4 21:00" at bounding box center [92, 212] width 21 height 21
click at [125, 200] on div "30 2 21:00 31 lock 4 21:00 32 4 21:00 33 lock 2 20:00 34 2 21:30 35 lock 2 21:0…" at bounding box center [249, 170] width 337 height 221
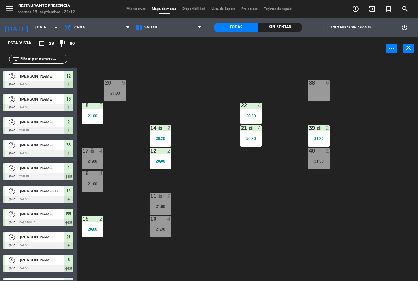
scroll to position [36, 0]
click at [98, 180] on div "16 4 21:00" at bounding box center [92, 180] width 21 height 21
click at [133, 242] on div "30 2 21:00 31 lock 4 21:00 32 4 21:00 33 lock 2 20:00 34 2 21:30 35 lock 2 21:0…" at bounding box center [249, 170] width 337 height 221
click at [156, 195] on div "lock" at bounding box center [160, 196] width 10 height 6
click at [216, 156] on div "30 2 21:00 31 lock 4 21:00 32 4 21:00 33 lock 2 20:00 34 2 21:30 35 lock 2 21:0…" at bounding box center [249, 170] width 337 height 221
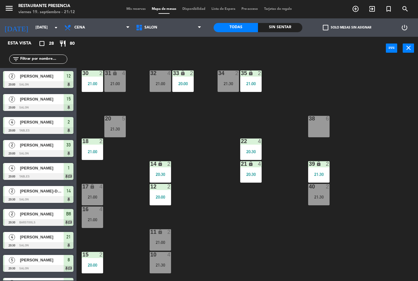
scroll to position [0, 0]
click at [96, 219] on div "21:00" at bounding box center [92, 219] width 21 height 4
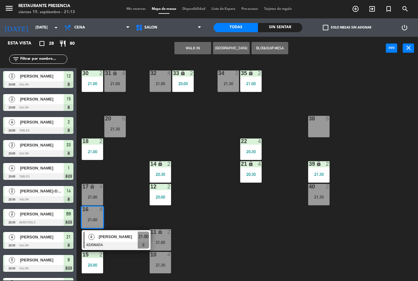
click at [203, 147] on div "30 2 21:00 31 lock 4 21:00 32 4 21:00 33 lock 2 20:00 34 2 21:30 35 lock 2 21:0…" at bounding box center [249, 170] width 337 height 221
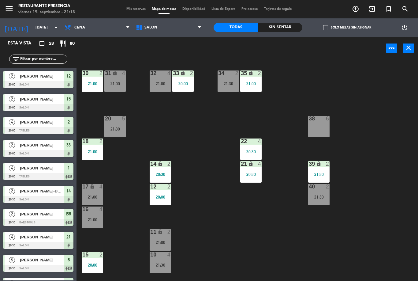
click at [133, 10] on span "Mis reservas" at bounding box center [135, 8] width 25 height 3
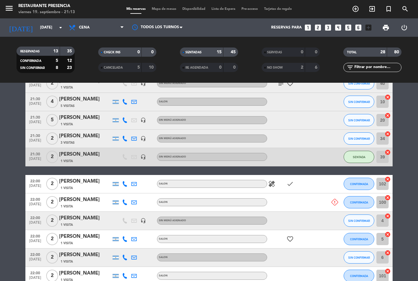
scroll to position [398, 0]
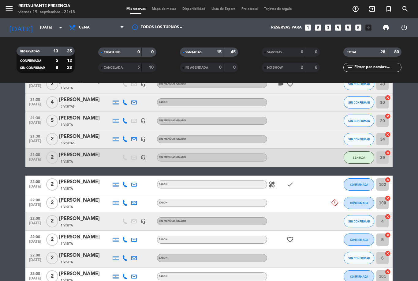
click at [368, 196] on button "CONFIRMADA" at bounding box center [359, 202] width 31 height 12
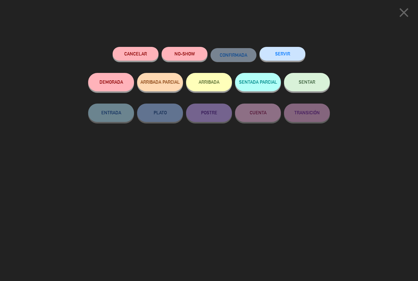
click at [178, 54] on button "NO-SHOW" at bounding box center [185, 54] width 46 height 14
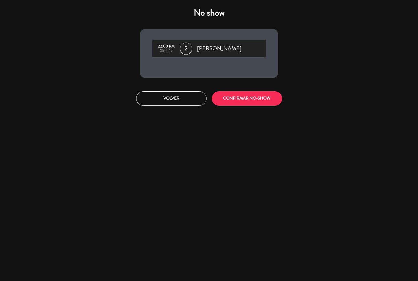
click at [255, 95] on button "CONFIRMAR NO-SHOW" at bounding box center [247, 98] width 70 height 14
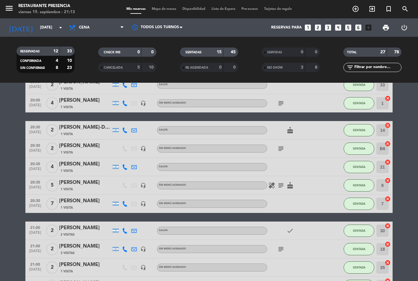
scroll to position [91, 0]
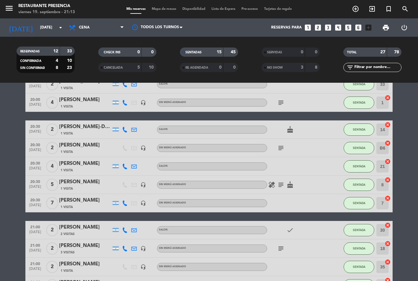
click at [288, 126] on icon "cake" at bounding box center [289, 129] width 7 height 7
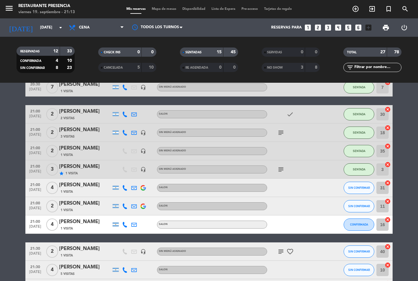
scroll to position [0, 0]
click at [163, 7] on span "Mapa de mesas" at bounding box center [164, 8] width 31 height 3
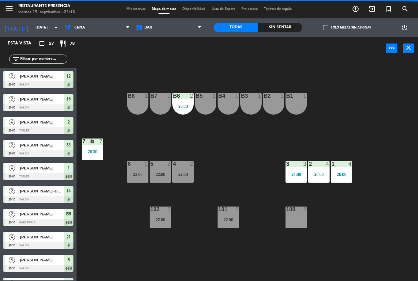
click at [188, 28] on span "BAR" at bounding box center [169, 27] width 72 height 13
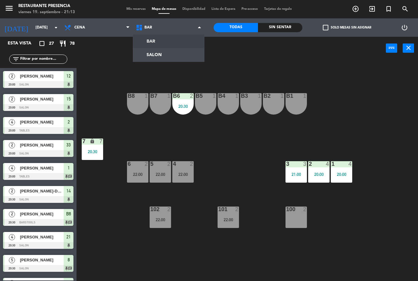
click at [185, 59] on ng-component "menu Restaurante Presencia [DATE] 19. septiembre - 21:13 Mis reservas Mapa de m…" at bounding box center [209, 140] width 418 height 281
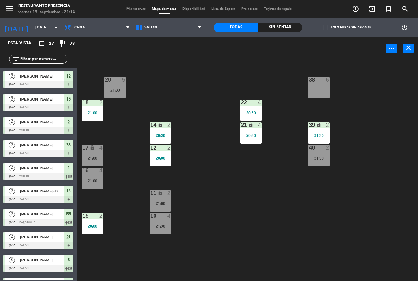
scroll to position [38, 0]
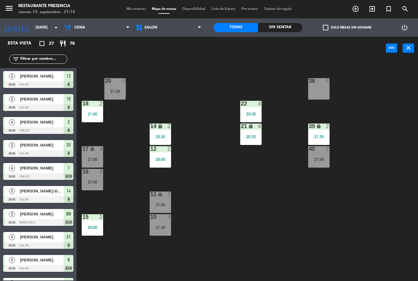
click at [159, 223] on div "10 4 21:30" at bounding box center [160, 224] width 21 height 21
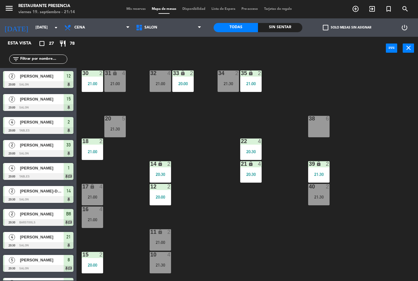
scroll to position [0, 0]
click at [164, 86] on div "21:00" at bounding box center [160, 83] width 21 height 4
click at [195, 152] on div "30 2 21:00 31 lock 4 21:00 32 4 21:00 33 lock 2 20:00 34 2 21:30 35 lock 2 21:0…" at bounding box center [249, 170] width 337 height 221
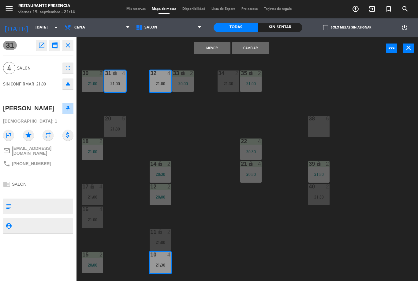
click at [254, 47] on button "Cambiar" at bounding box center [250, 48] width 37 height 12
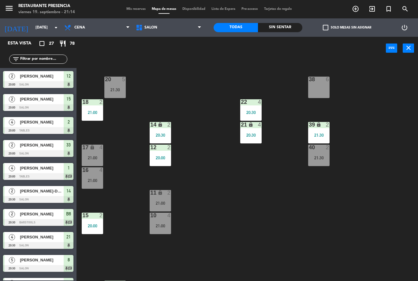
scroll to position [48, 0]
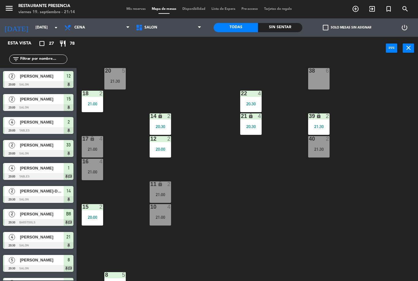
click at [158, 215] on div "21:00" at bounding box center [160, 217] width 21 height 4
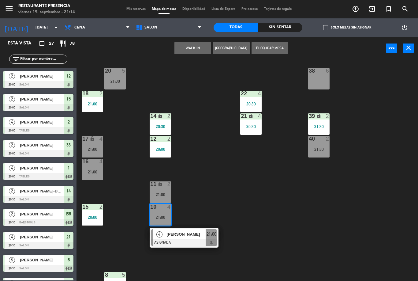
click at [198, 233] on span "[PERSON_NAME]" at bounding box center [185, 234] width 39 height 6
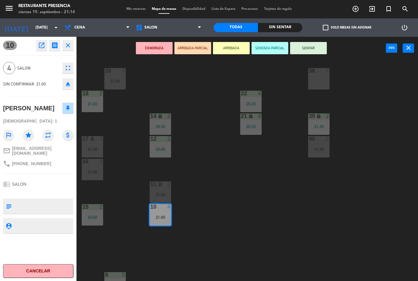
click at [314, 44] on button "SENTAR" at bounding box center [308, 48] width 37 height 12
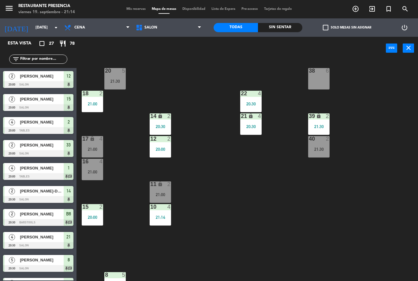
click at [88, 167] on div "16 4 21:00" at bounding box center [92, 169] width 21 height 21
click at [209, 209] on div "30 2 21:00 31 lock 4 21:30 32 4 21:30 33 lock 2 20:00 34 2 21:30 35 lock 2 21:0…" at bounding box center [249, 170] width 337 height 221
click at [128, 10] on span "Mis reservas" at bounding box center [135, 8] width 25 height 3
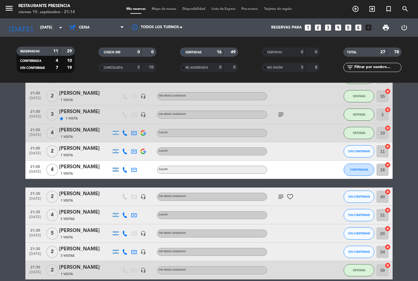
scroll to position [269, 0]
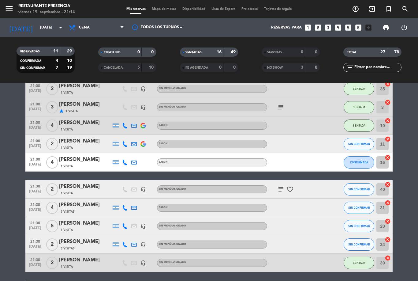
click at [159, 11] on span "Mapa de mesas" at bounding box center [164, 8] width 31 height 3
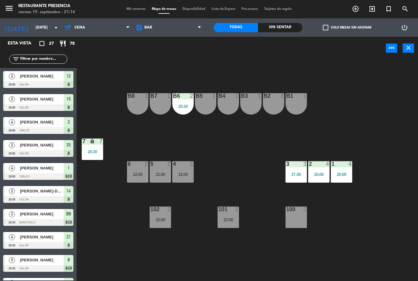
click at [172, 34] on span "BAR" at bounding box center [169, 27] width 72 height 13
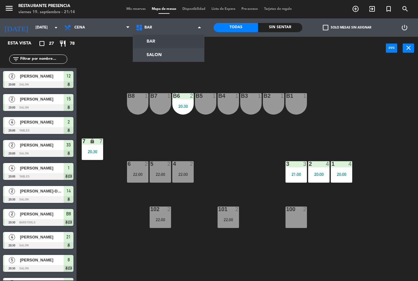
click at [167, 56] on ng-component "menu Restaurante Presencia [DATE] 19. septiembre - 21:14 Mis reservas Mapa de m…" at bounding box center [209, 140] width 418 height 281
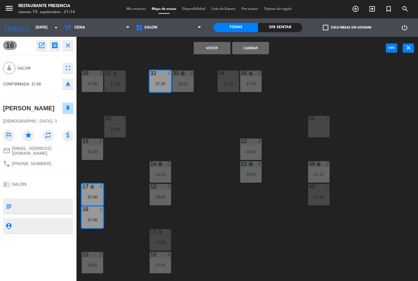
click at [258, 46] on button "Cambiar" at bounding box center [250, 48] width 37 height 12
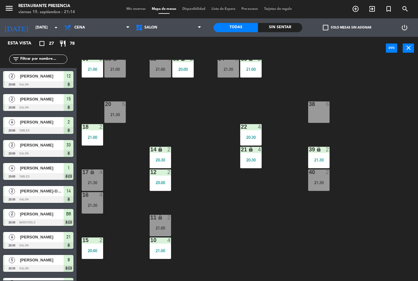
scroll to position [10, 0]
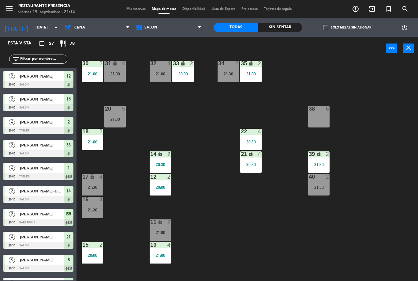
click at [160, 70] on div "32 4 21:00" at bounding box center [160, 71] width 21 height 21
click at [192, 136] on div "30 2 21:00 31 lock 4 21:00 32 4 21:00 33 lock 2 20:00 34 2 21:30 35 lock 2 21:0…" at bounding box center [249, 170] width 337 height 221
click at [92, 187] on div "21:30" at bounding box center [92, 187] width 21 height 4
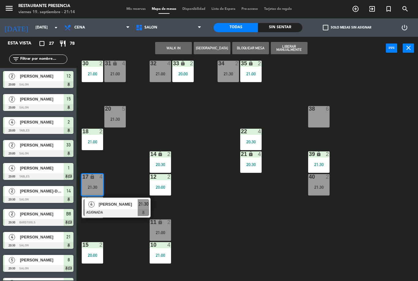
click at [217, 220] on div "30 2 21:00 31 lock 4 21:00 32 4 21:00 33 lock 2 20:00 34 2 21:30 35 lock 2 21:0…" at bounding box center [249, 170] width 337 height 221
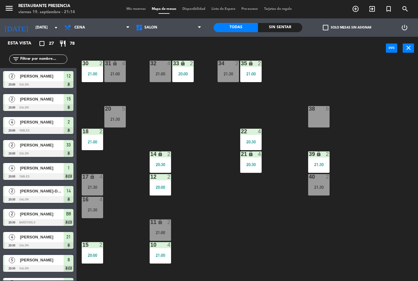
click at [157, 61] on div at bounding box center [160, 64] width 10 height 6
click at [194, 118] on div "30 2 21:00 31 lock 4 21:00 32 4 21:00 33 lock 2 20:00 34 2 21:30 35 lock 2 21:0…" at bounding box center [249, 170] width 337 height 221
click at [168, 77] on div "32 4 21:00" at bounding box center [160, 71] width 21 height 21
click at [204, 150] on div "30 2 21:00 31 lock 4 21:00 32 4 21:00 33 lock 2 20:00 34 2 21:30 35 lock 2 21:0…" at bounding box center [249, 170] width 337 height 221
click at [111, 68] on div "31 lock 4 21:00" at bounding box center [114, 71] width 21 height 21
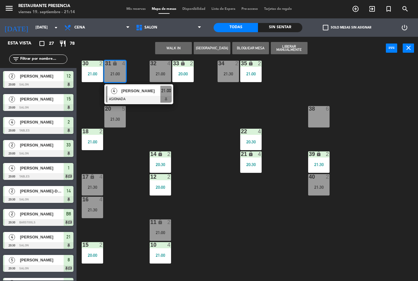
click at [196, 134] on div "30 2 21:00 31 lock 4 21:00 4 [PERSON_NAME] ASIGNADA 21:00 32 4 21:00 33 lock 2 …" at bounding box center [249, 170] width 337 height 221
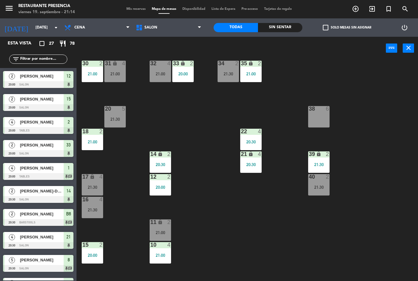
click at [163, 79] on div "32 4 21:00" at bounding box center [160, 71] width 21 height 21
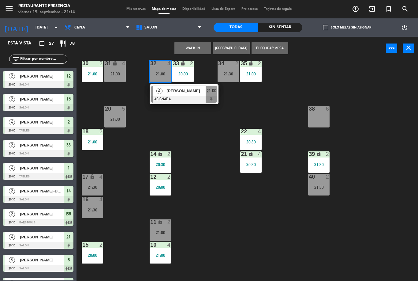
click at [195, 150] on div "30 2 21:00 31 lock 4 21:00 32 4 21:00 4 [PERSON_NAME] ASIGNADA 21:00 33 lock 2 …" at bounding box center [249, 170] width 337 height 221
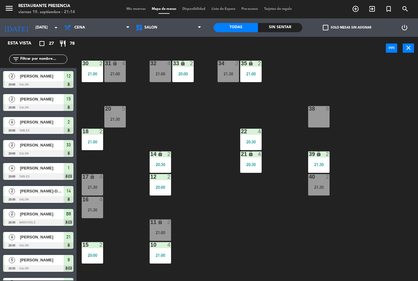
click at [163, 79] on div "32 4 21:00" at bounding box center [160, 71] width 21 height 21
click at [187, 156] on div "30 2 21:00 31 lock 4 21:00 32 4 21:00 33 lock 2 20:00 34 2 21:30 35 lock 2 21:0…" at bounding box center [249, 170] width 337 height 221
click at [156, 73] on div "21:00" at bounding box center [160, 74] width 21 height 4
click at [202, 139] on div "30 2 21:00 31 lock 4 21:00 32 4 21:00 33 lock 2 20:00 34 2 21:30 35 lock 2 21:0…" at bounding box center [249, 170] width 337 height 221
click at [343, 238] on div "30 2 21:00 31 lock 4 21:00 32 4 21:00 33 lock 2 20:00 34 2 21:30 35 lock 2 21:0…" at bounding box center [249, 170] width 337 height 221
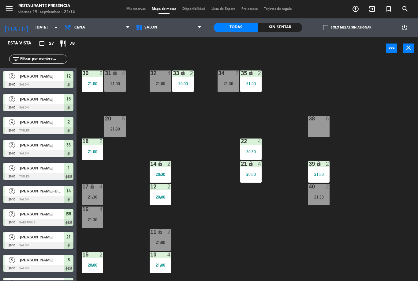
scroll to position [0, 0]
click at [253, 152] on div "20:30" at bounding box center [250, 151] width 21 height 4
click at [275, 226] on div "30 2 21:00 31 lock 4 21:00 32 4 21:00 33 lock 2 20:00 34 2 21:30 35 lock 2 21:0…" at bounding box center [249, 170] width 337 height 221
click at [321, 170] on div "39 lock 2 21:30" at bounding box center [318, 171] width 21 height 21
click at [292, 249] on div "30 2 21:00 31 lock 4 21:00 32 4 21:00 33 lock 2 20:00 34 2 21:30 35 lock 2 21:0…" at bounding box center [249, 170] width 337 height 221
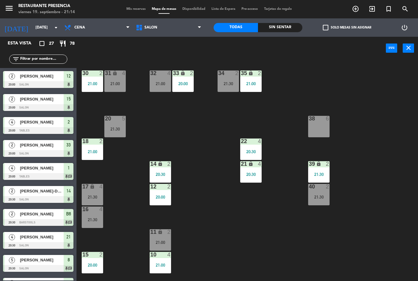
click at [322, 172] on div "21:30" at bounding box center [318, 174] width 21 height 4
click at [377, 158] on div "30 2 21:00 31 lock 4 21:00 32 4 21:00 33 lock 2 20:00 34 2 21:30 35 lock 2 21:0…" at bounding box center [249, 170] width 337 height 221
click at [121, 13] on div "menu Restaurante Presencia [DATE] 19. septiembre - 21:15 Mis reservas Mapa de m…" at bounding box center [209, 9] width 418 height 18
click at [129, 11] on span "Mis reservas" at bounding box center [135, 8] width 25 height 3
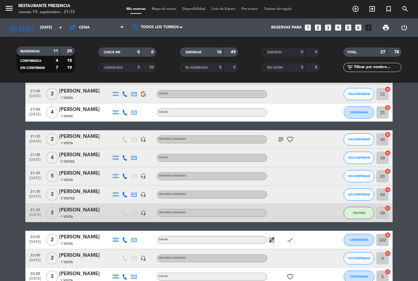
scroll to position [311, 0]
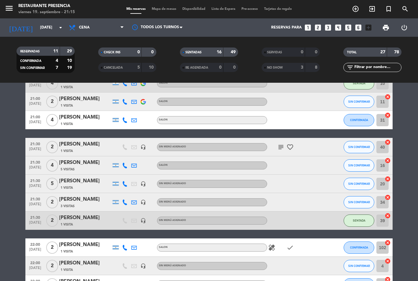
click at [83, 219] on div "[PERSON_NAME]" at bounding box center [85, 218] width 52 height 8
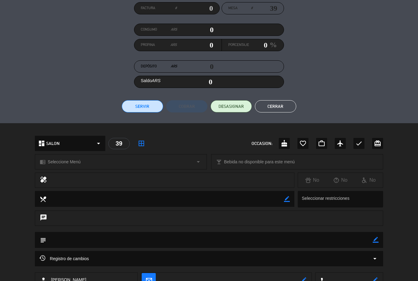
scroll to position [66, 0]
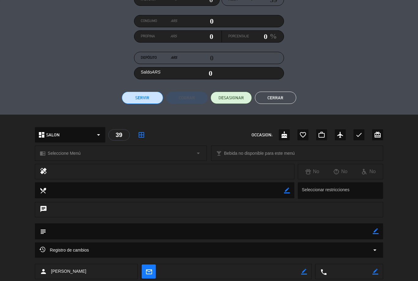
click at [377, 231] on icon "border_color" at bounding box center [376, 231] width 6 height 6
click at [279, 235] on textarea at bounding box center [209, 231] width 327 height 16
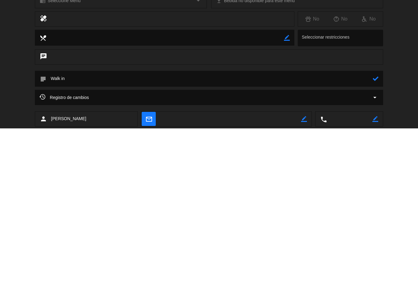
type textarea "Walk in"
click at [377, 228] on icon at bounding box center [376, 231] width 6 height 6
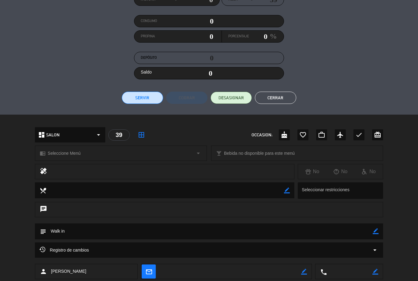
click at [281, 101] on button "Cerrar" at bounding box center [275, 98] width 41 height 12
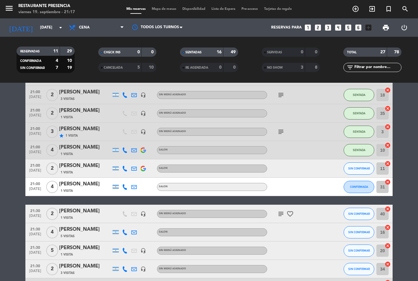
scroll to position [244, 0]
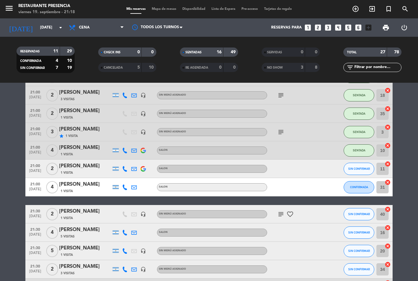
click at [162, 8] on span "Mapa de mesas" at bounding box center [164, 8] width 31 height 3
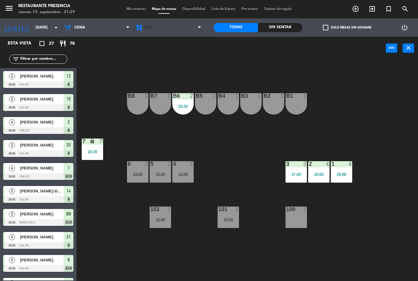
click at [164, 34] on span "BAR" at bounding box center [169, 27] width 72 height 13
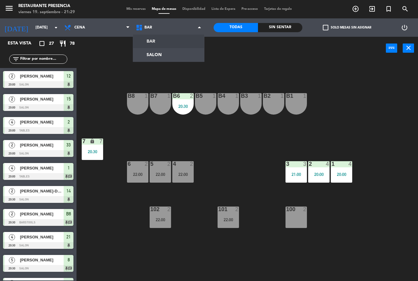
click at [261, 49] on div "power_input close" at bounding box center [231, 48] width 309 height 23
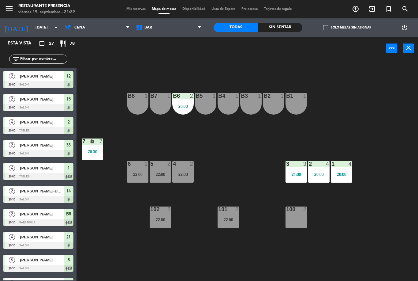
click at [157, 173] on div "22:00" at bounding box center [160, 174] width 21 height 4
click at [228, 166] on div "B1 1 B2 1 B3 1 B4 1 B5 1 B6 2 20:30 B7 1 B8 1 7 lock 7 20:30 1 4 20:00 2 4 20:0…" at bounding box center [249, 170] width 337 height 221
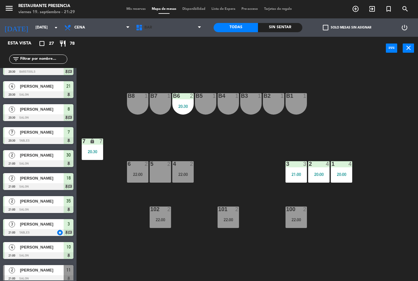
click at [180, 30] on span "BAR" at bounding box center [169, 27] width 72 height 13
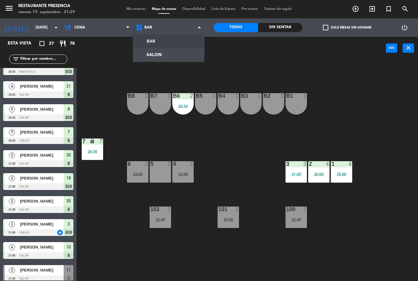
click at [174, 55] on ng-component "menu Restaurante Presencia [DATE] 19. septiembre - 21:29 Mis reservas Mapa de m…" at bounding box center [209, 140] width 418 height 281
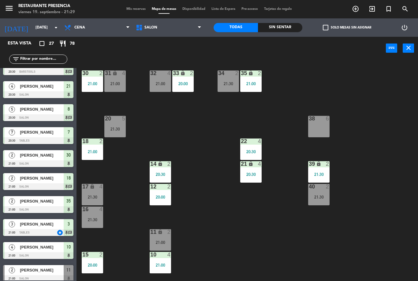
click at [323, 198] on div "21:30" at bounding box center [318, 197] width 21 height 4
click at [373, 178] on div "30 2 21:00 31 lock 4 21:00 32 4 21:00 33 lock 2 20:00 34 2 21:30 35 lock 2 21:0…" at bounding box center [249, 170] width 337 height 221
click at [163, 27] on span "SALON" at bounding box center [169, 27] width 72 height 13
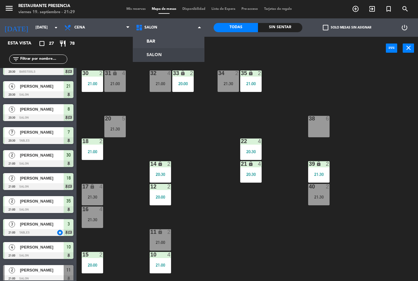
click at [174, 40] on ng-component "menu Restaurante Presencia [DATE] 19. septiembre - 21:29 Mis reservas Mapa de m…" at bounding box center [209, 140] width 418 height 281
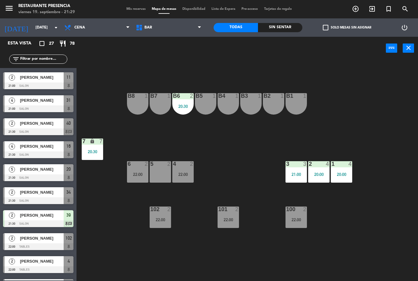
scroll to position [343, 0]
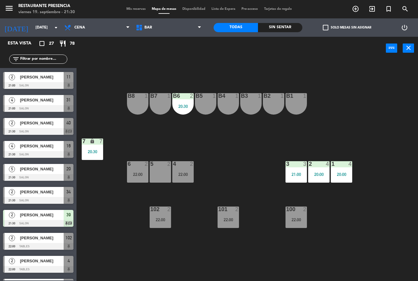
click at [46, 193] on span "[PERSON_NAME]" at bounding box center [42, 192] width 44 height 6
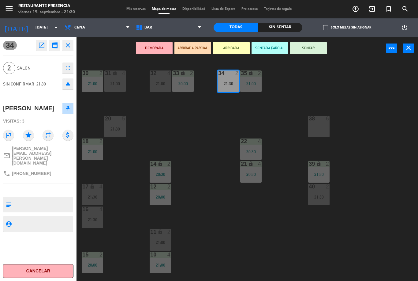
click at [316, 46] on button "SENTAR" at bounding box center [308, 48] width 37 height 12
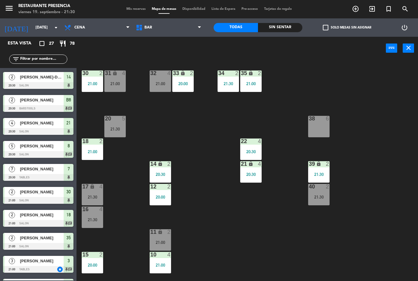
scroll to position [123, 0]
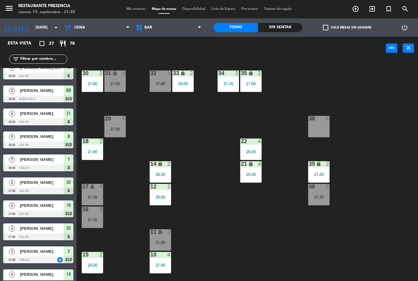
click at [181, 21] on span "BAR" at bounding box center [169, 27] width 72 height 13
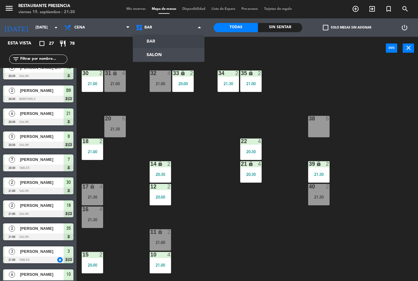
click at [168, 43] on ng-component "menu Restaurante Presencia [DATE] 19. septiembre - 21:30 Mis reservas Mapa de m…" at bounding box center [209, 140] width 418 height 281
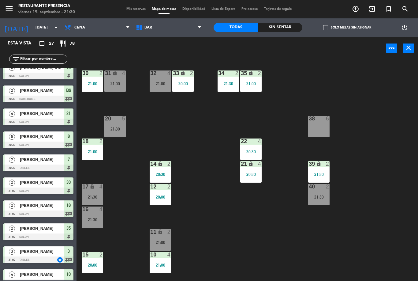
click at [180, 32] on span "BAR" at bounding box center [169, 27] width 72 height 13
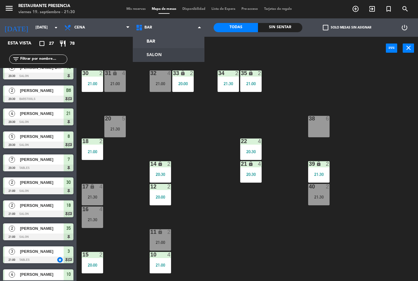
click at [167, 53] on ng-component "menu Restaurante Presencia [DATE] 19. septiembre - 21:30 Mis reservas Mapa de m…" at bounding box center [209, 140] width 418 height 281
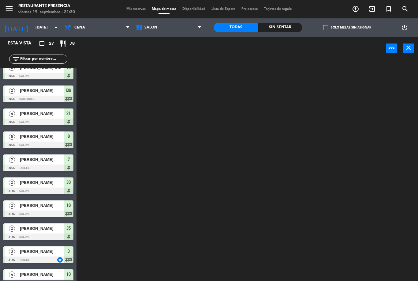
click at [172, 29] on span "SALON" at bounding box center [169, 27] width 72 height 13
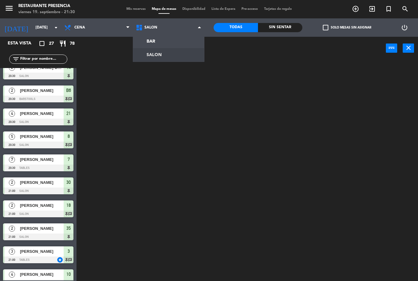
click at [174, 36] on div "BAR SALON SALON BAR SALON" at bounding box center [169, 27] width 72 height 18
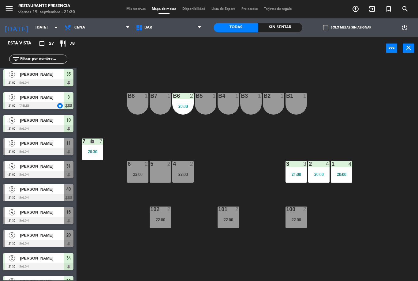
scroll to position [276, 0]
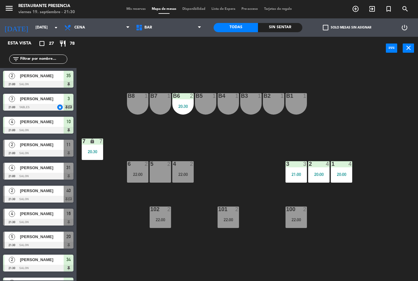
click at [49, 172] on div "[PERSON_NAME]" at bounding box center [41, 167] width 44 height 10
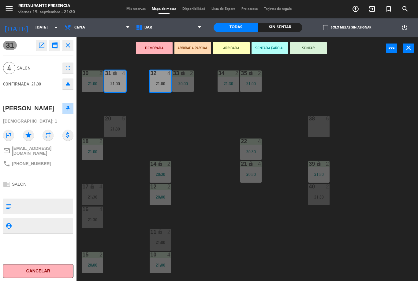
click at [314, 48] on button "SENTAR" at bounding box center [308, 48] width 37 height 12
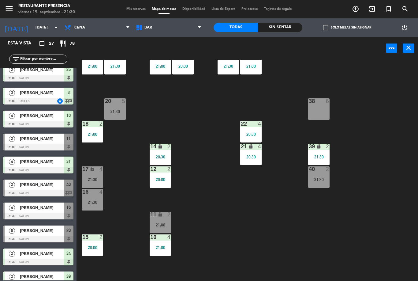
scroll to position [18, 0]
click at [329, 181] on div "21:30" at bounding box center [318, 179] width 21 height 4
click at [341, 232] on div "30 2 21:00 31 lock 4 21:00 32 4 21:00 33 lock 2 20:00 34 2 21:30 35 lock 2 21:0…" at bounding box center [249, 170] width 337 height 221
click at [176, 29] on span "BAR" at bounding box center [169, 27] width 72 height 13
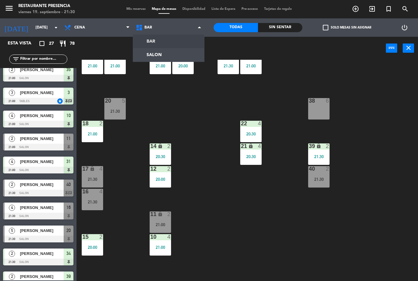
click at [171, 52] on ng-component "menu Restaurante Presencia [DATE] 19. septiembre - 21:30 Mis reservas Mapa de m…" at bounding box center [209, 140] width 418 height 281
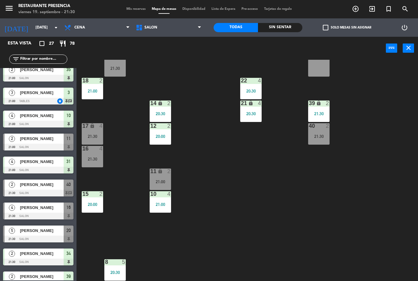
scroll to position [61, 0]
click at [170, 24] on span "SALON" at bounding box center [169, 27] width 72 height 13
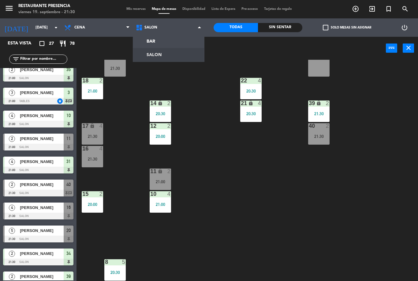
click at [168, 44] on ng-component "menu Restaurante Presencia [DATE] 19. septiembre - 21:30 Mis reservas Mapa de m…" at bounding box center [209, 140] width 418 height 281
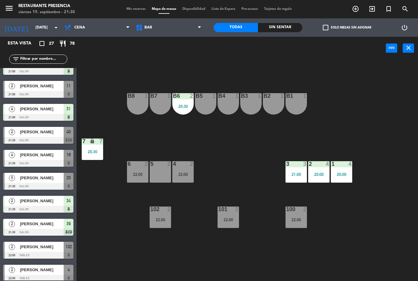
scroll to position [334, 0]
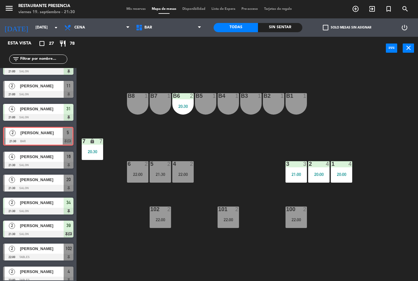
click at [164, 172] on div "21:30" at bounding box center [160, 174] width 21 height 4
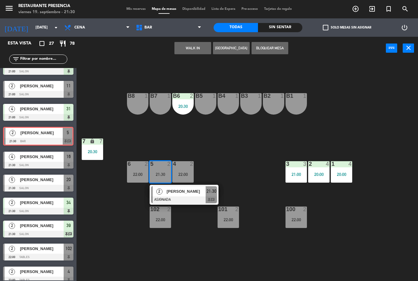
click at [196, 191] on span "[PERSON_NAME]" at bounding box center [185, 191] width 39 height 6
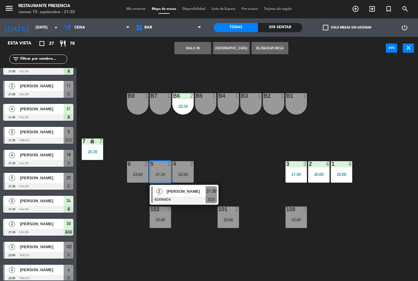
click at [195, 193] on span "[PERSON_NAME]" at bounding box center [185, 191] width 39 height 6
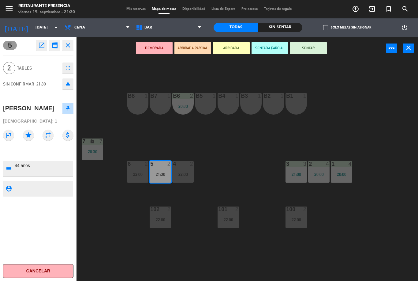
click at [309, 47] on button "SENTAR" at bounding box center [308, 48] width 37 height 12
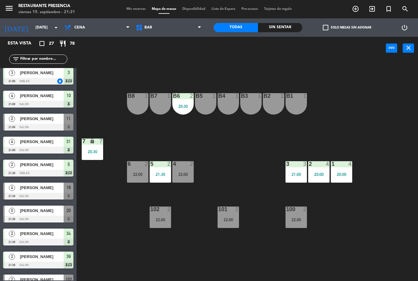
scroll to position [301, 0]
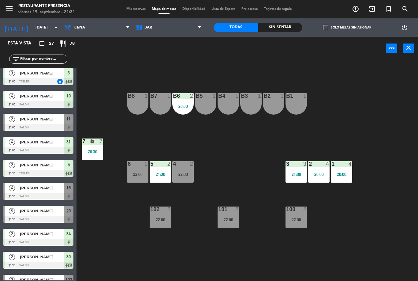
click at [105, 199] on div "B1 1 B2 1 B3 1 B4 1 B5 1 B6 2 20:30 B7 1 B8 1 7 lock 7 20:30 1 4 20:00 2 4 20:0…" at bounding box center [249, 170] width 337 height 221
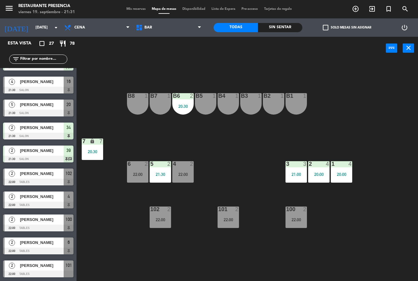
scroll to position [408, 0]
click at [356, 8] on icon "add_circle_outline" at bounding box center [355, 8] width 7 height 7
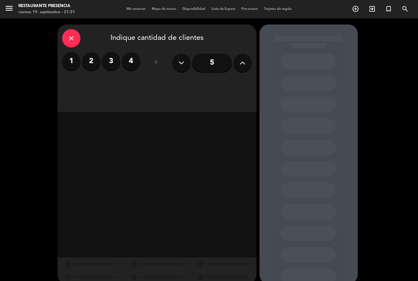
click at [91, 61] on label "2" at bounding box center [91, 61] width 18 height 18
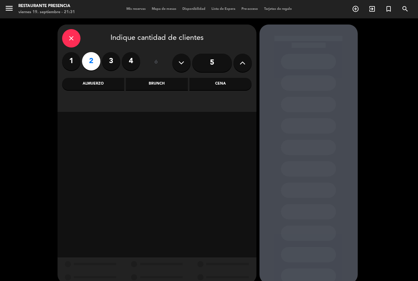
click at [202, 89] on div "Cena" at bounding box center [220, 84] width 62 height 12
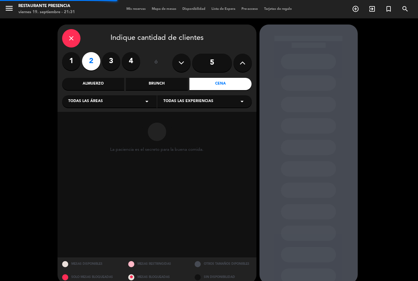
click at [110, 106] on div "Todas las áreas arrow_drop_down" at bounding box center [109, 101] width 95 height 12
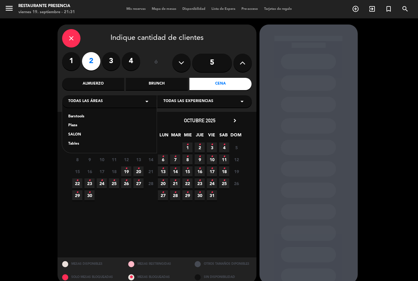
click at [85, 136] on div "SALON" at bounding box center [109, 135] width 82 height 6
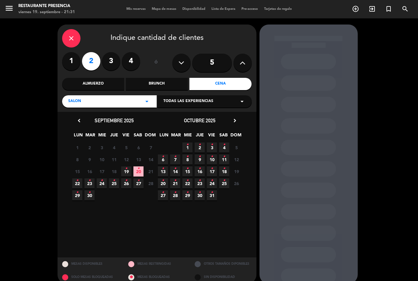
click at [128, 171] on span "19 •" at bounding box center [126, 171] width 10 height 10
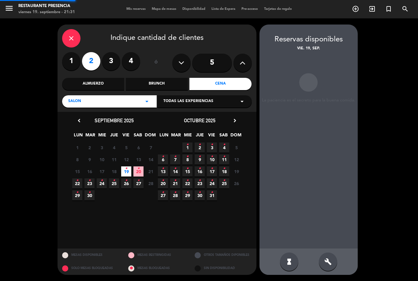
scroll to position [20, 0]
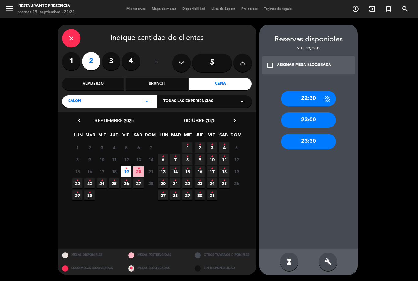
click at [130, 166] on span "19 •" at bounding box center [126, 171] width 10 height 10
click at [333, 264] on div "build" at bounding box center [328, 261] width 18 height 18
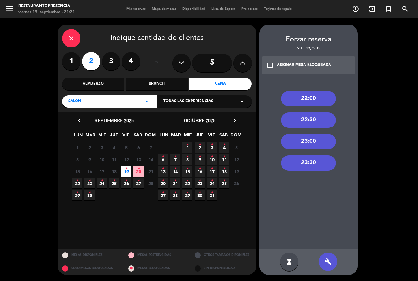
click at [316, 91] on div "22:00" at bounding box center [308, 98] width 55 height 15
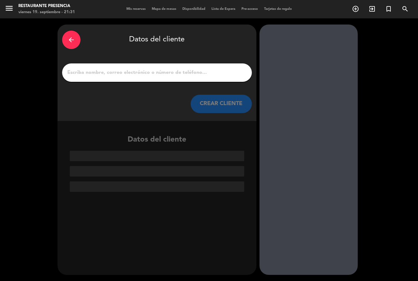
click at [182, 68] on input "1" at bounding box center [157, 72] width 181 height 9
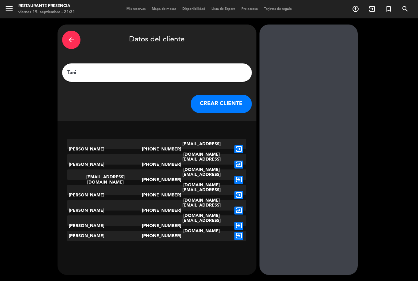
type input "[PERSON_NAME]"
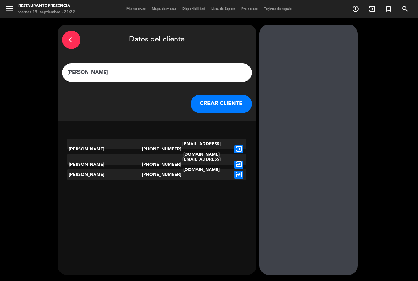
click at [240, 170] on icon "exit_to_app" at bounding box center [238, 174] width 9 height 8
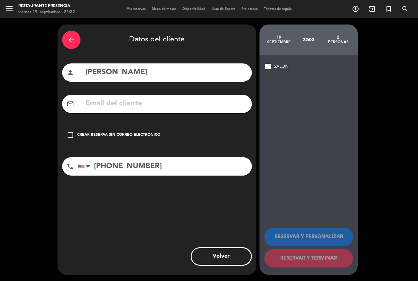
click at [78, 132] on div "Crear reserva sin correo electrónico" at bounding box center [118, 135] width 83 height 6
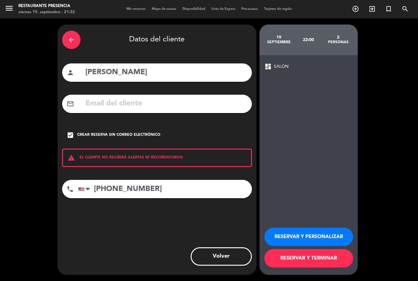
click at [322, 254] on button "RESERVAR Y TERMINAR" at bounding box center [308, 258] width 89 height 18
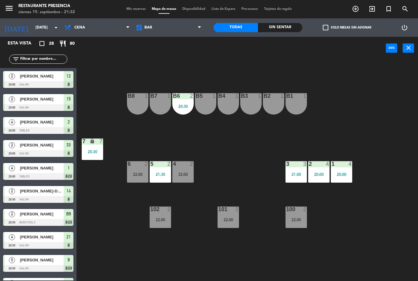
click at [183, 25] on span "BAR" at bounding box center [169, 27] width 72 height 13
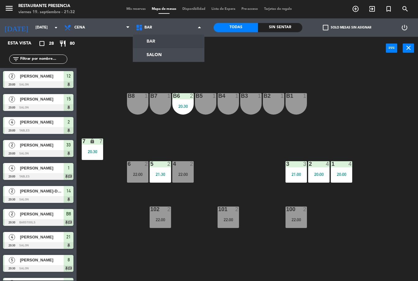
click at [229, 56] on div "power_input close" at bounding box center [231, 48] width 309 height 23
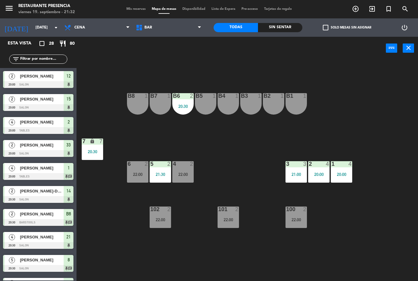
click at [237, 154] on div "B1 1 B2 1 B3 1 B4 1 B5 1 B6 2 20:30 B7 1 B8 1 7 lock 7 20:30 1 4 20:00 2 4 20:0…" at bounding box center [249, 170] width 337 height 221
click at [187, 27] on span "BAR" at bounding box center [169, 27] width 72 height 13
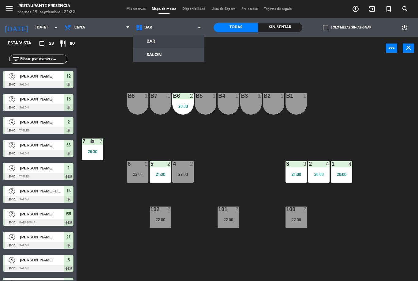
click at [184, 53] on ng-component "menu Restaurante Presencia [DATE] 19. septiembre - 21:32 Mis reservas Mapa de m…" at bounding box center [209, 140] width 418 height 281
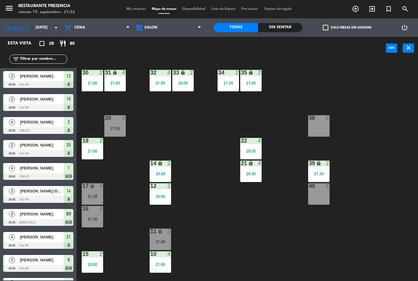
scroll to position [1, 0]
click at [232, 80] on div "21:30" at bounding box center [228, 82] width 21 height 4
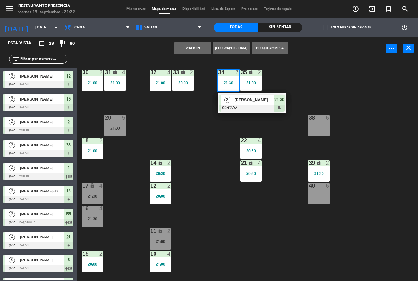
click at [223, 143] on div "30 2 21:00 31 lock 4 21:00 32 4 21:00 33 lock 2 20:00 34 2 21:30 2 [PERSON_NAME…" at bounding box center [249, 170] width 337 height 221
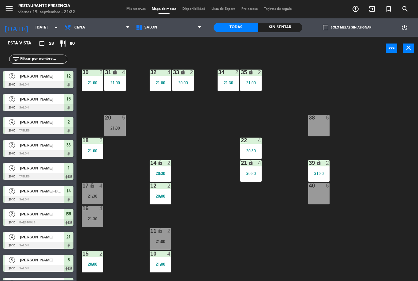
click at [186, 85] on div "33 lock 2 20:00" at bounding box center [182, 79] width 21 height 21
click at [201, 148] on div "30 2 21:00 31 lock 4 21:00 32 4 21:00 33 lock 2 20:00 34 2 21:30 35 lock 2 21:0…" at bounding box center [249, 170] width 337 height 221
click at [159, 80] on div "21:00" at bounding box center [160, 82] width 21 height 4
click at [208, 155] on div "30 2 21:00 31 lock 4 21:00 32 4 21:00 33 lock 2 20:00 34 2 21:30 35 lock 2 21:0…" at bounding box center [249, 170] width 337 height 221
click at [238, 81] on div "21:30" at bounding box center [228, 82] width 21 height 4
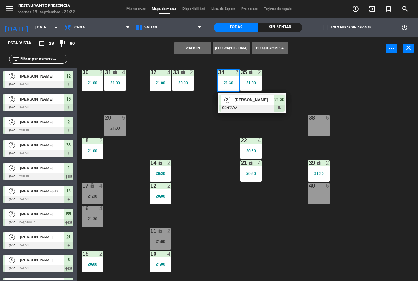
click at [304, 86] on div "30 2 21:00 31 lock 4 21:00 32 4 21:00 33 lock 2 20:00 34 2 21:30 2 [PERSON_NAME…" at bounding box center [249, 170] width 337 height 221
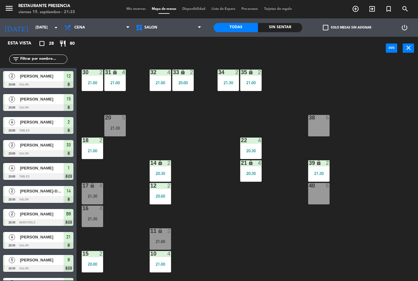
click at [130, 116] on div "5" at bounding box center [125, 118] width 10 height 6
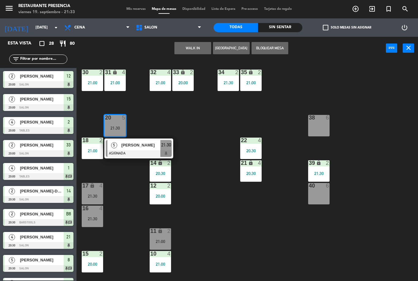
click at [115, 126] on div "21:30" at bounding box center [114, 128] width 21 height 4
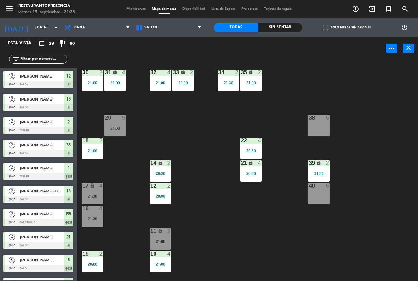
click at [128, 189] on div "30 2 21:00 31 lock 4 21:00 32 4 21:00 33 lock 2 20:00 34 2 21:30 35 lock 2 21:0…" at bounding box center [249, 170] width 337 height 221
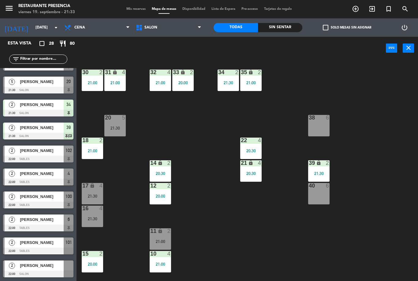
scroll to position [431, 0]
click at [230, 71] on div at bounding box center [228, 72] width 10 height 6
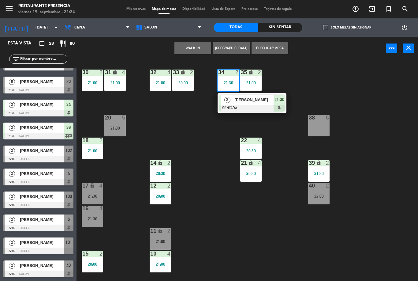
click at [395, 144] on div "30 2 21:00 31 lock 4 21:00 32 4 21:00 33 lock 2 20:00 34 2 21:30 2 [PERSON_NAME…" at bounding box center [249, 170] width 337 height 221
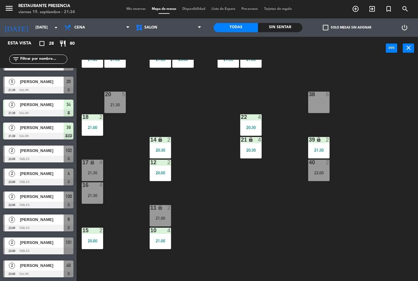
scroll to position [25, 0]
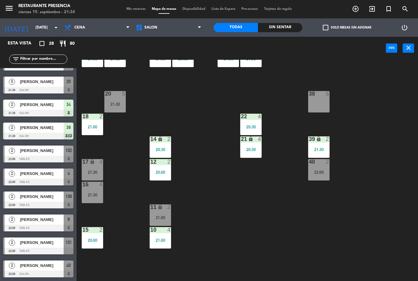
click at [163, 217] on div "21:00" at bounding box center [160, 217] width 21 height 4
click at [245, 235] on div "30 2 21:00 31 lock 4 21:00 32 4 21:00 33 lock 2 20:00 34 2 21:30 35 lock 2 21:0…" at bounding box center [249, 170] width 337 height 221
click at [163, 206] on div "lock" at bounding box center [160, 207] width 10 height 6
click at [125, 187] on div "30 2 21:00 31 lock 4 21:00 32 4 21:00 33 lock 2 20:00 34 2 21:30 35 lock 2 21:0…" at bounding box center [249, 170] width 337 height 221
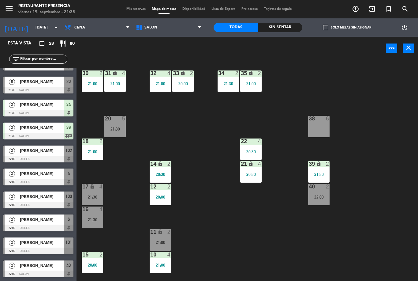
scroll to position [0, 0]
click at [112, 127] on div "21:30" at bounding box center [114, 129] width 21 height 4
click at [112, 187] on div "30 2 21:00 31 lock 4 21:00 32 4 21:00 33 lock 2 20:00 34 2 21:30 35 lock 2 21:0…" at bounding box center [249, 170] width 337 height 221
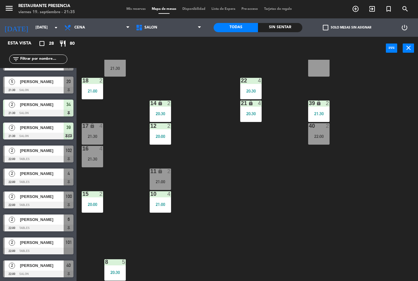
scroll to position [61, 0]
click at [324, 134] on div "22:00" at bounding box center [318, 136] width 21 height 5
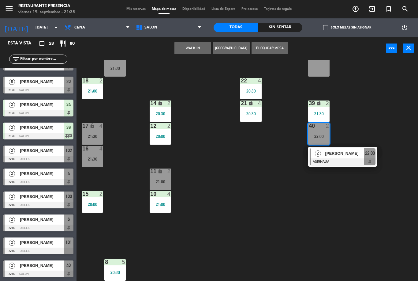
click at [344, 163] on div at bounding box center [343, 161] width 66 height 7
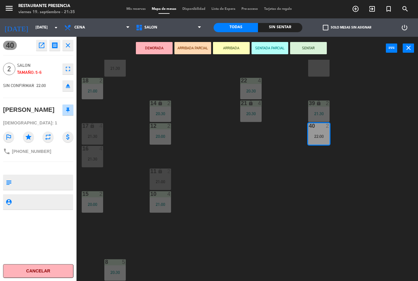
click at [308, 50] on button "SENTAR" at bounding box center [308, 48] width 37 height 12
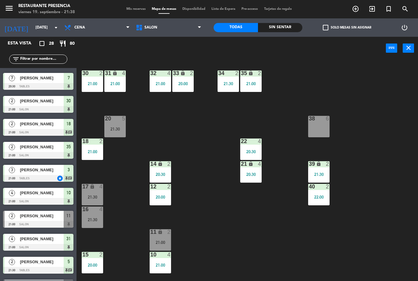
scroll to position [11, 0]
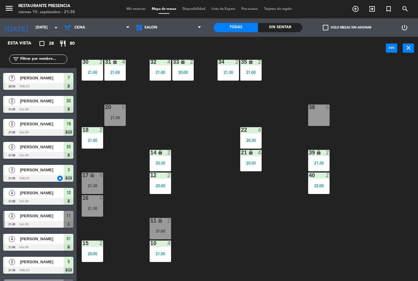
click at [95, 206] on div "21:30" at bounding box center [92, 208] width 21 height 4
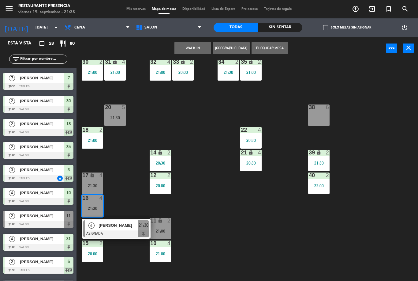
click at [125, 226] on span "[PERSON_NAME]" at bounding box center [118, 225] width 39 height 6
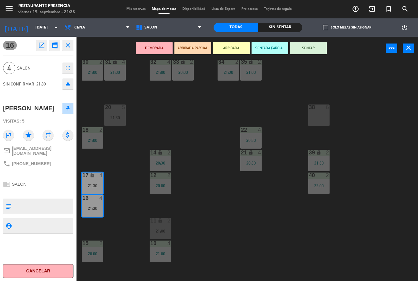
click at [306, 47] on button "SENTAR" at bounding box center [308, 48] width 37 height 12
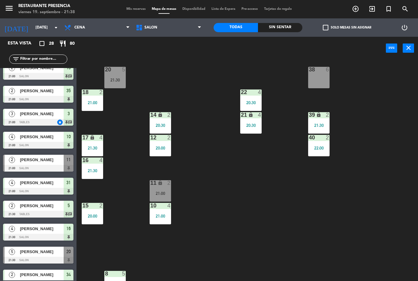
scroll to position [261, 0]
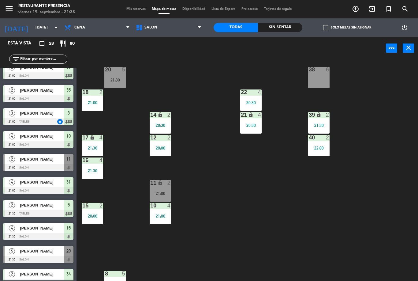
click at [166, 188] on div "11 lock 2 21:00" at bounding box center [160, 190] width 21 height 21
click at [246, 195] on div "30 2 21:00 31 lock 4 21:00 32 4 21:00 33 lock 2 20:00 34 2 21:30 35 lock 2 21:0…" at bounding box center [249, 170] width 337 height 221
click at [156, 191] on div "21:00" at bounding box center [160, 193] width 21 height 4
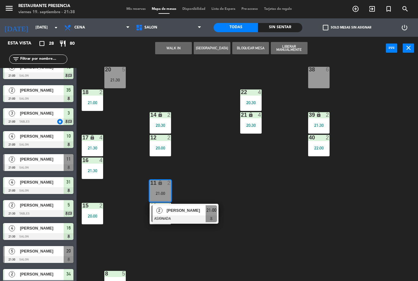
click at [243, 196] on div "30 2 21:00 31 lock 4 21:00 32 4 21:00 33 lock 2 20:00 34 2 21:30 35 lock 2 21:0…" at bounding box center [249, 170] width 337 height 221
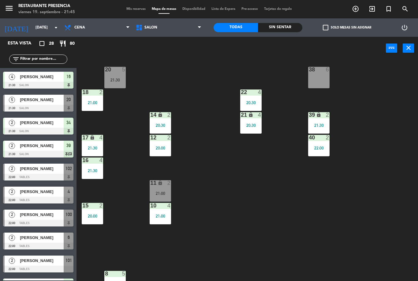
scroll to position [413, 0]
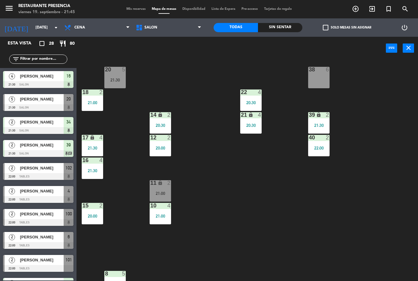
click at [121, 78] on div "21:30" at bounding box center [114, 80] width 21 height 4
click at [158, 119] on div "14 lock 2 20:30" at bounding box center [160, 122] width 21 height 21
click at [131, 139] on div "30 2 21:00 31 lock 4 21:00 32 4 21:00 33 lock 2 20:00 34 2 21:30 35 lock 2 21:0…" at bounding box center [249, 170] width 337 height 221
click at [134, 8] on span "Mis reservas" at bounding box center [135, 8] width 25 height 3
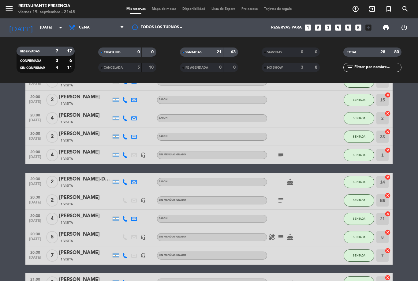
scroll to position [41, 0]
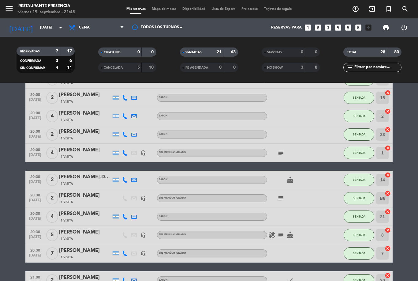
click at [287, 176] on icon "cake" at bounding box center [289, 179] width 7 height 7
click at [304, 207] on div at bounding box center [294, 216] width 55 height 18
click at [288, 176] on icon "cake" at bounding box center [289, 179] width 7 height 7
click at [302, 207] on div at bounding box center [294, 216] width 55 height 18
click at [290, 176] on icon "cake" at bounding box center [289, 179] width 7 height 7
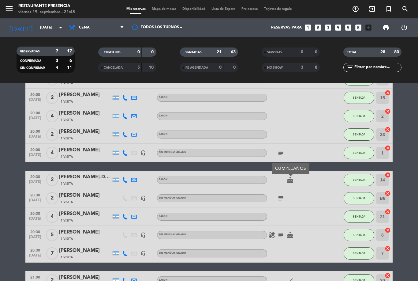
scroll to position [42, 0]
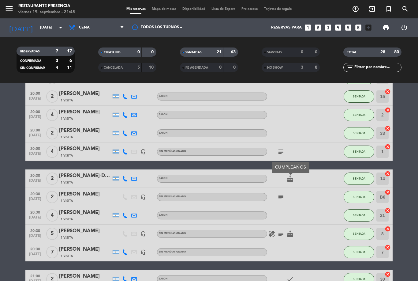
click at [312, 188] on div "subject" at bounding box center [294, 197] width 55 height 18
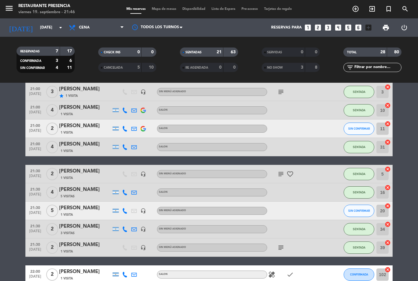
scroll to position [287, 0]
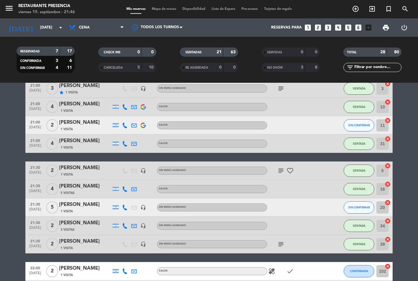
click at [287, 167] on icon "favorite_border" at bounding box center [289, 170] width 7 height 7
click at [292, 180] on div at bounding box center [294, 189] width 55 height 18
click at [289, 161] on div "subject favorite_border" at bounding box center [294, 170] width 55 height 18
click at [299, 198] on div at bounding box center [294, 207] width 55 height 18
click at [366, 198] on div "SIN CONFIRMAR" at bounding box center [359, 207] width 31 height 18
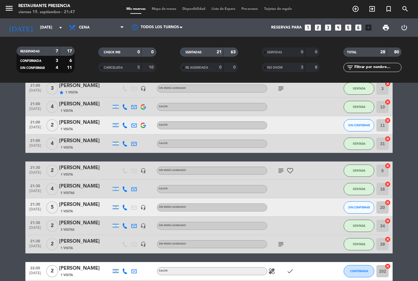
click at [360, 201] on button "SIN CONFIRMAR" at bounding box center [359, 207] width 31 height 12
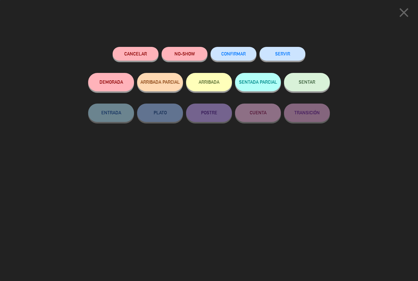
click at [314, 83] on span "SENTAR" at bounding box center [307, 81] width 17 height 5
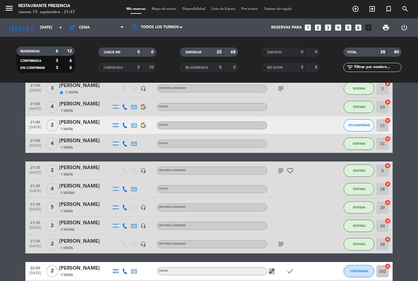
scroll to position [280, 0]
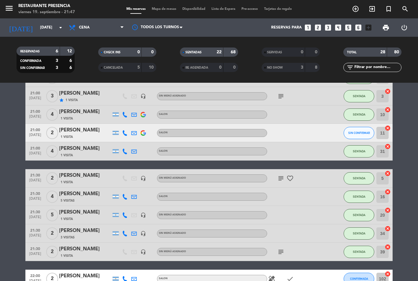
click at [279, 174] on icon "subject" at bounding box center [280, 177] width 7 height 7
click at [307, 206] on div at bounding box center [294, 215] width 55 height 18
click at [161, 7] on span "Mapa de mesas" at bounding box center [164, 8] width 31 height 3
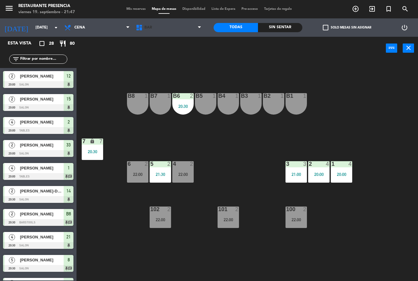
click at [169, 26] on span "BAR" at bounding box center [169, 27] width 72 height 13
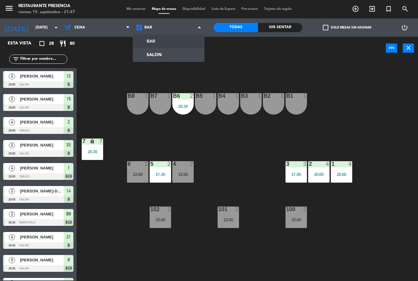
click at [176, 57] on ng-component "menu Restaurante Presencia [DATE] 19. septiembre - 21:47 Mis reservas Mapa de m…" at bounding box center [209, 140] width 418 height 281
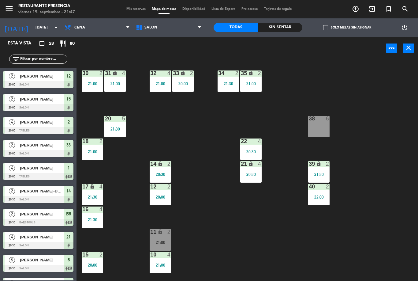
click at [121, 131] on div "20 5 21:30" at bounding box center [114, 126] width 21 height 21
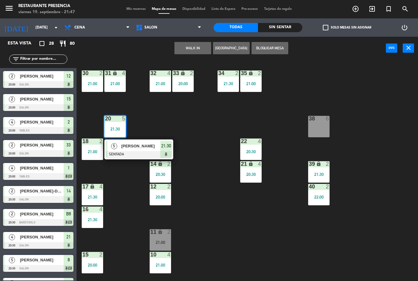
click at [137, 149] on span "[PERSON_NAME]" at bounding box center [140, 146] width 39 height 6
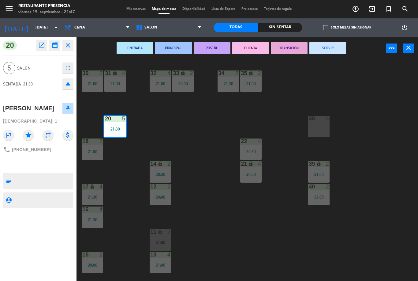
click at [68, 73] on button "fullscreen" at bounding box center [67, 67] width 11 height 11
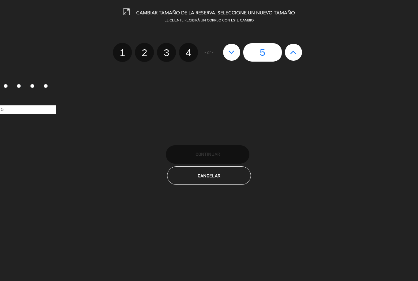
click at [194, 53] on label "4" at bounding box center [188, 52] width 19 height 19
click at [190, 49] on input "4" at bounding box center [188, 47] width 4 height 4
radio input "true"
radio input "false"
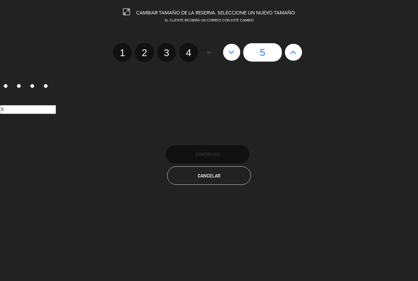
radio input "false"
radio input "true"
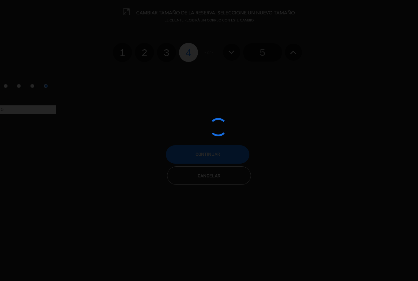
click at [220, 155] on div at bounding box center [209, 140] width 418 height 281
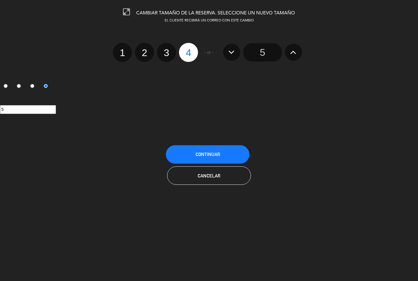
click at [224, 155] on button "Continuar" at bounding box center [208, 154] width 84 height 18
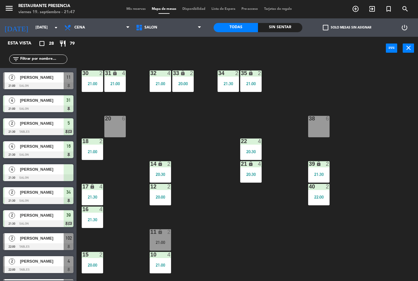
scroll to position [343, 0]
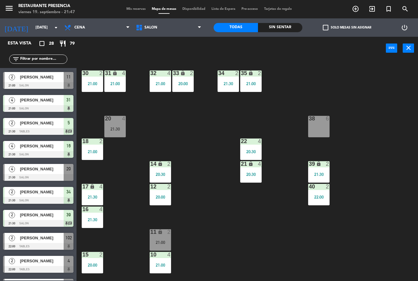
click at [116, 121] on div at bounding box center [115, 119] width 10 height 6
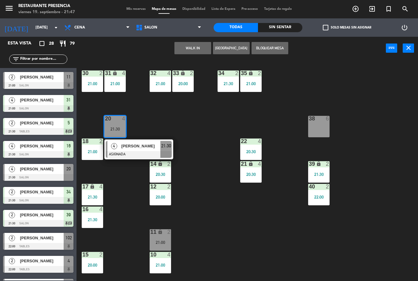
click at [143, 152] on div at bounding box center [139, 154] width 66 height 7
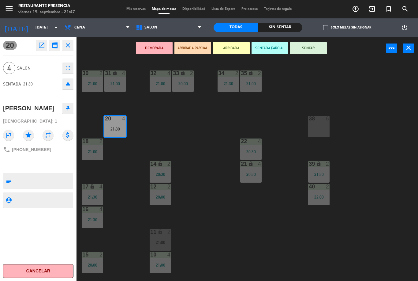
click at [317, 51] on button "SENTAR" at bounding box center [308, 48] width 37 height 12
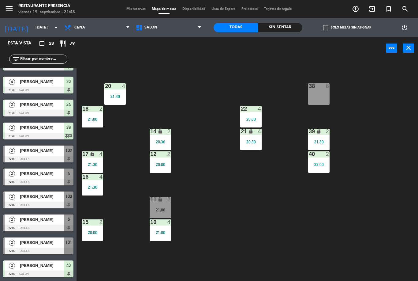
scroll to position [32, 0]
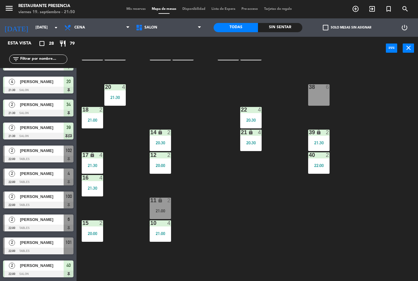
click at [160, 207] on div "11 lock 2 21:00" at bounding box center [160, 207] width 21 height 21
click at [261, 233] on div "30 2 21:00 31 lock 4 21:00 32 4 21:00 33 lock 2 20:00 34 2 21:30 35 lock 2 21:0…" at bounding box center [249, 170] width 337 height 221
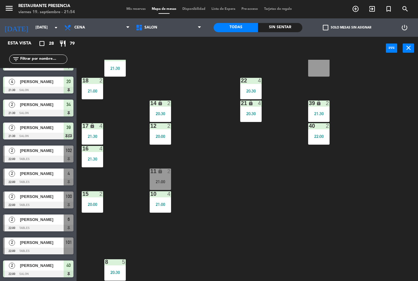
scroll to position [431, 0]
click at [42, 150] on span "[PERSON_NAME]" at bounding box center [42, 150] width 44 height 6
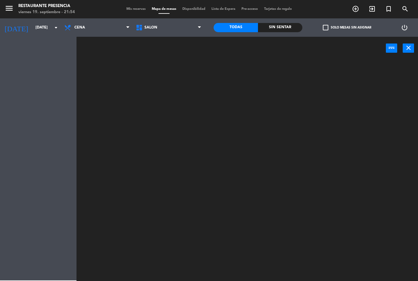
scroll to position [0, 0]
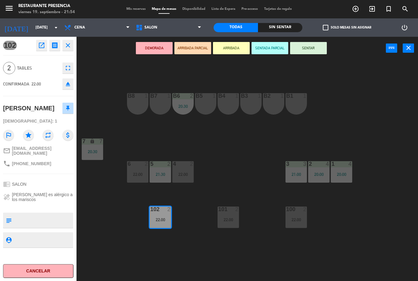
click at [306, 49] on button "SENTAR" at bounding box center [308, 48] width 37 height 12
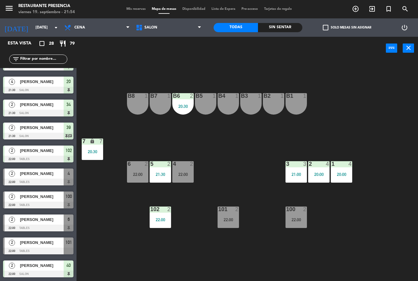
scroll to position [431, 0]
click at [26, 201] on div at bounding box center [38, 204] width 70 height 7
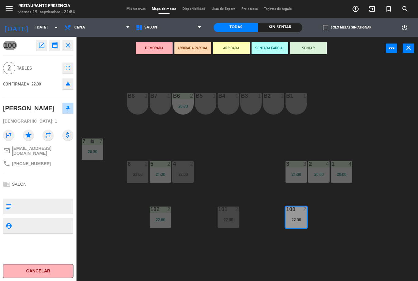
click at [315, 53] on button "SENTAR" at bounding box center [308, 48] width 37 height 12
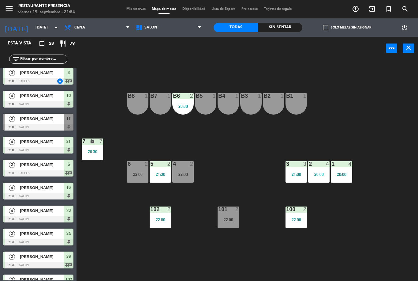
scroll to position [301, 0]
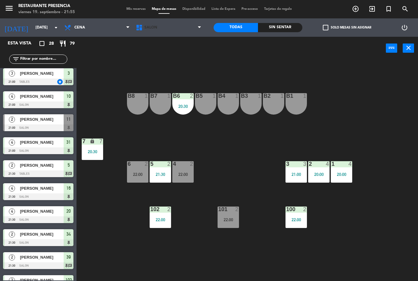
click at [168, 34] on span "SALON" at bounding box center [169, 27] width 72 height 13
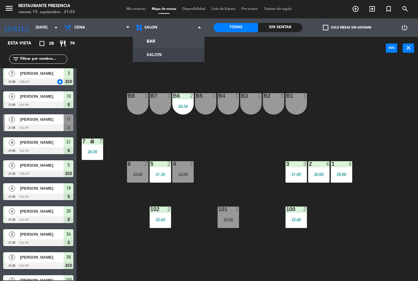
click at [189, 67] on div "B1 1 B2 1 B3 1 B4 1 B5 1 B6 2 20:30 B7 1 B8 1 7 lock 7 20:30 1 4 20:00 2 4 20:0…" at bounding box center [249, 170] width 337 height 221
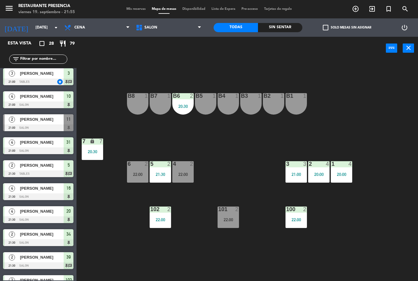
click at [136, 11] on span "Mis reservas" at bounding box center [135, 8] width 25 height 3
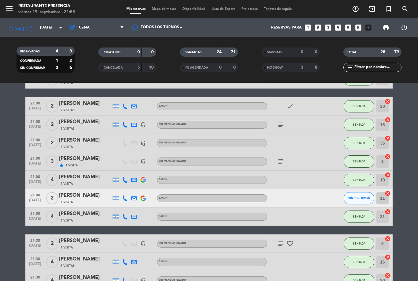
scroll to position [211, 0]
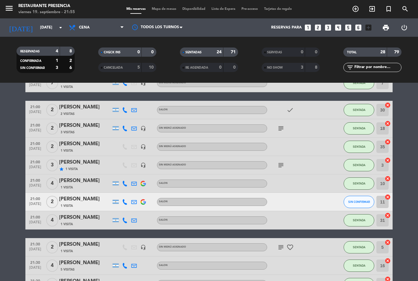
click at [361, 204] on button "SIN CONFIRMAR" at bounding box center [359, 202] width 31 height 12
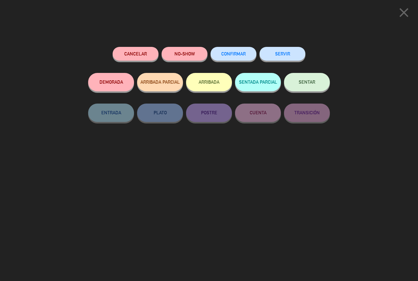
click at [185, 52] on button "NO-SHOW" at bounding box center [185, 54] width 46 height 14
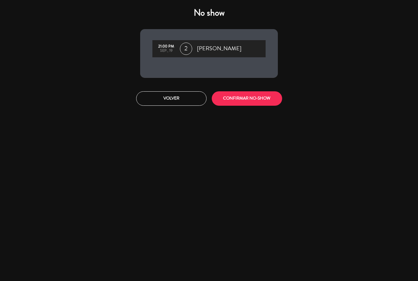
click at [235, 103] on button "CONFIRMAR NO-SHOW" at bounding box center [247, 98] width 70 height 14
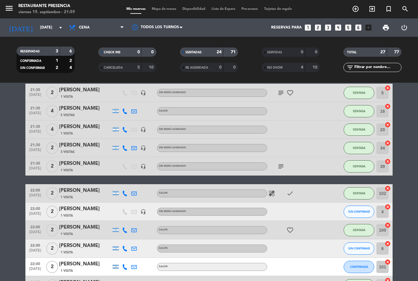
scroll to position [353, 0]
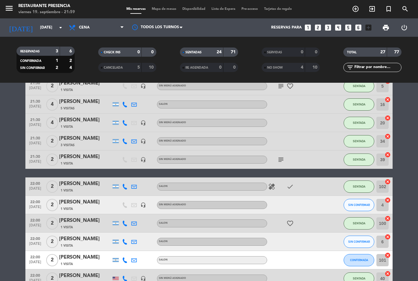
click at [282, 159] on icon "subject" at bounding box center [280, 159] width 7 height 7
click at [328, 188] on div at bounding box center [330, 186] width 17 height 18
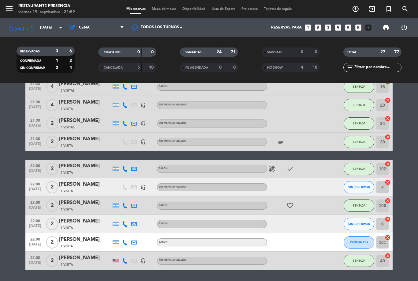
scroll to position [371, 0]
click at [74, 256] on div "[PERSON_NAME]" at bounding box center [85, 258] width 52 height 8
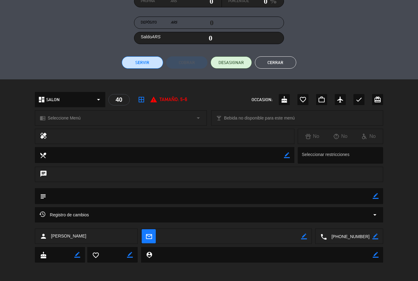
scroll to position [101, 0]
click at [376, 198] on icon "border_color" at bounding box center [376, 196] width 6 height 6
click at [67, 194] on textarea at bounding box center [209, 196] width 327 height 16
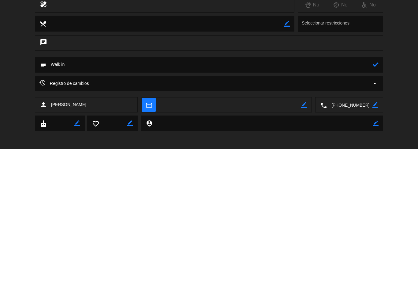
type textarea "Walk in"
click at [377, 193] on icon at bounding box center [376, 196] width 6 height 6
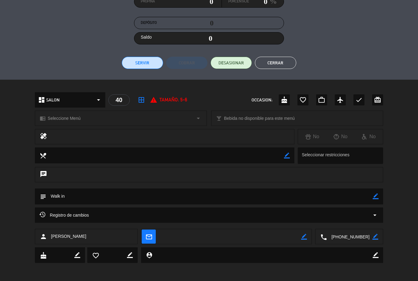
click at [283, 66] on button "Cerrar" at bounding box center [275, 63] width 41 height 12
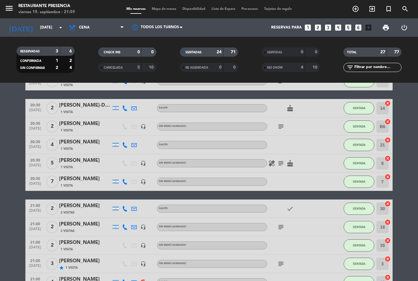
scroll to position [113, 0]
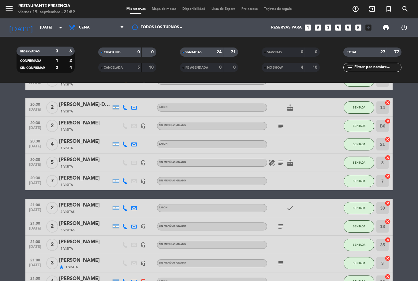
click at [357, 181] on span "SENTADA" at bounding box center [359, 180] width 13 height 3
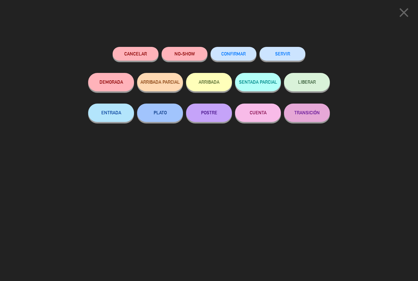
click at [188, 54] on button "NO-SHOW" at bounding box center [185, 54] width 46 height 14
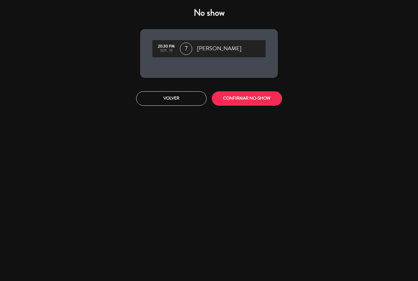
click at [263, 99] on button "CONFIRMAR NO-SHOW" at bounding box center [247, 98] width 70 height 14
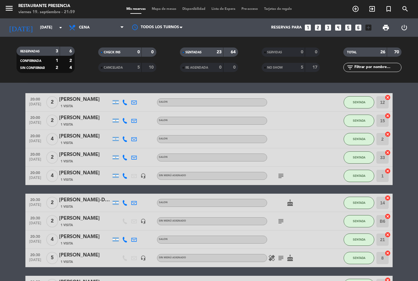
scroll to position [9, 0]
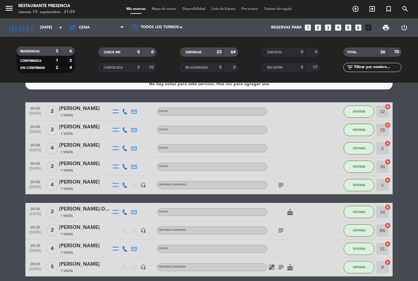
click at [283, 231] on icon "subject" at bounding box center [280, 229] width 7 height 7
click at [306, 233] on div "subject Walk in" at bounding box center [294, 230] width 55 height 18
click at [287, 180] on div "subject" at bounding box center [294, 185] width 55 height 18
click at [284, 183] on icon "subject" at bounding box center [280, 184] width 7 height 7
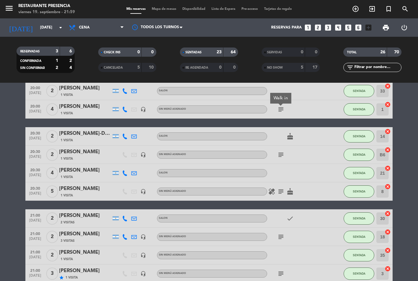
scroll to position [84, 0]
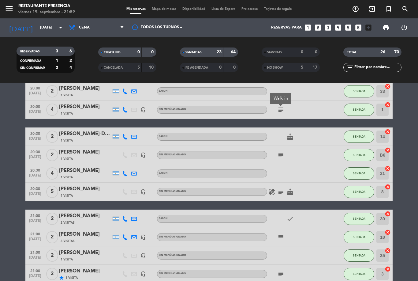
click at [284, 189] on icon "subject" at bounding box center [280, 191] width 7 height 7
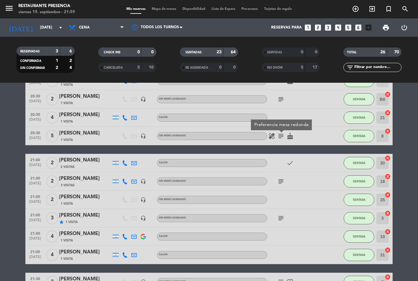
scroll to position [139, 0]
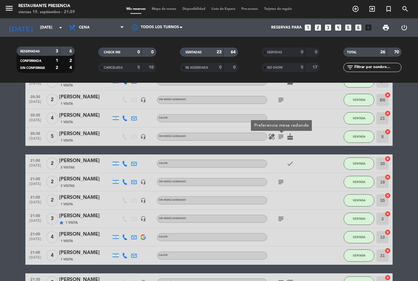
click at [275, 189] on div "subject" at bounding box center [294, 182] width 55 height 18
click at [280, 220] on icon "subject" at bounding box center [280, 218] width 7 height 7
click at [281, 179] on icon "subject" at bounding box center [280, 181] width 7 height 7
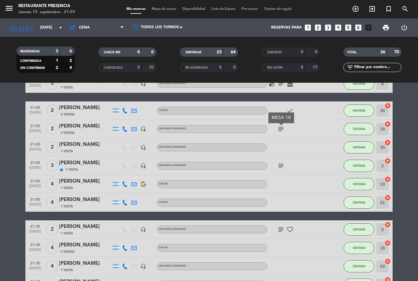
scroll to position [193, 0]
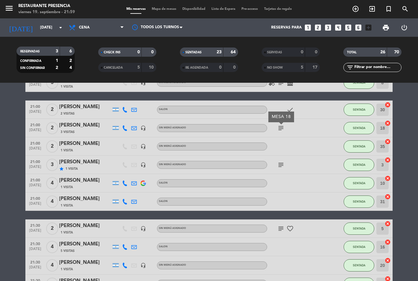
click at [282, 228] on icon "subject" at bounding box center [280, 228] width 7 height 7
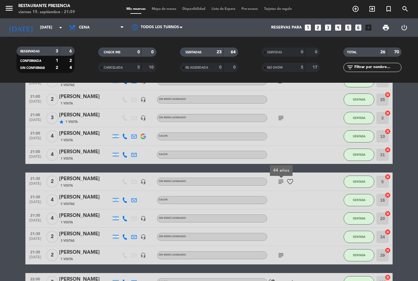
click at [281, 258] on icon "subject" at bounding box center [280, 254] width 7 height 7
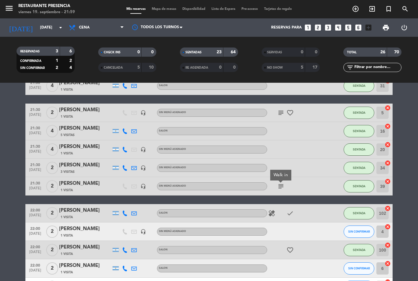
scroll to position [313, 0]
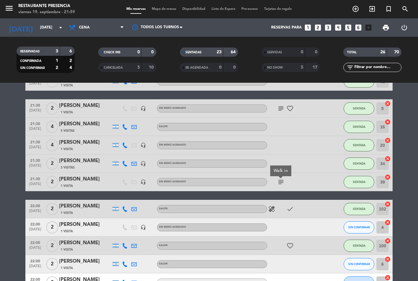
click at [275, 210] on icon "healing" at bounding box center [271, 208] width 7 height 7
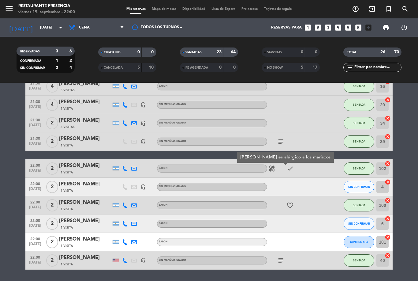
scroll to position [353, 0]
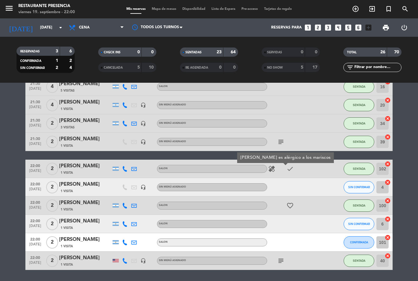
click at [293, 204] on icon "favorite_border" at bounding box center [289, 205] width 7 height 7
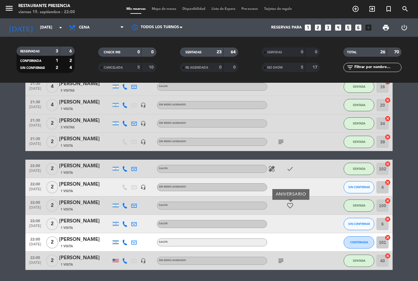
click at [309, 228] on div at bounding box center [294, 224] width 55 height 18
click at [285, 269] on div "subject" at bounding box center [294, 260] width 55 height 18
click at [284, 262] on icon "subject" at bounding box center [280, 260] width 7 height 7
click at [317, 252] on div "subject Walk in" at bounding box center [294, 260] width 55 height 18
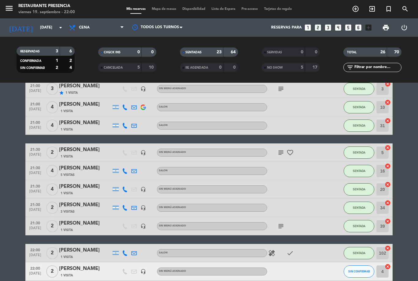
scroll to position [265, 0]
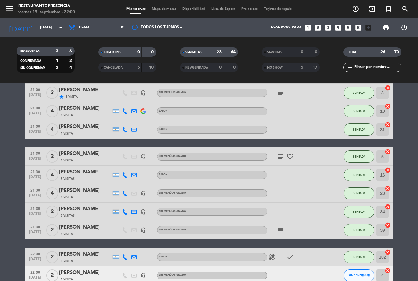
click at [293, 153] on icon "favorite_border" at bounding box center [289, 156] width 7 height 7
click at [278, 157] on icon "subject" at bounding box center [280, 156] width 7 height 7
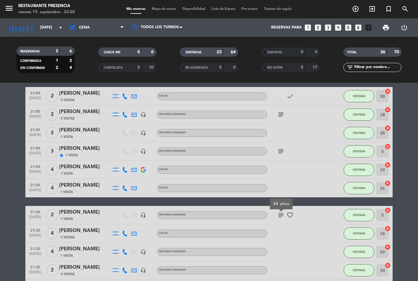
click at [281, 145] on div "subject" at bounding box center [294, 151] width 55 height 18
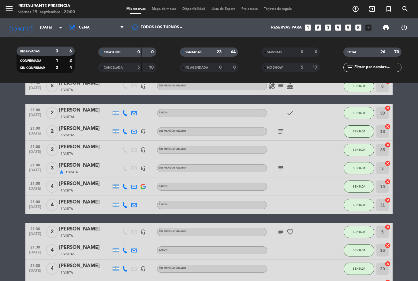
scroll to position [189, 0]
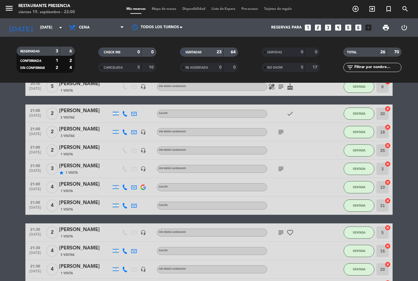
click at [280, 168] on icon "subject" at bounding box center [280, 168] width 7 height 7
click at [278, 134] on icon "subject" at bounding box center [280, 131] width 7 height 7
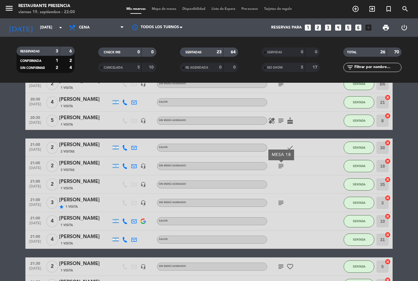
scroll to position [149, 0]
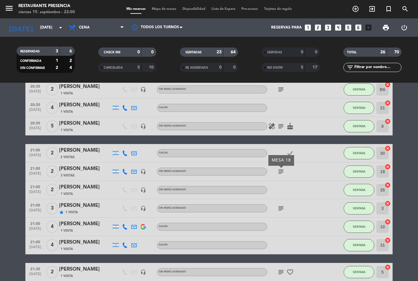
click at [278, 173] on icon "subject" at bounding box center [280, 171] width 7 height 7
click at [285, 204] on span "subject" at bounding box center [280, 207] width 9 height 7
click at [278, 211] on icon "subject" at bounding box center [280, 207] width 7 height 7
click at [300, 217] on div at bounding box center [294, 226] width 55 height 18
click at [278, 174] on icon "subject" at bounding box center [280, 171] width 7 height 7
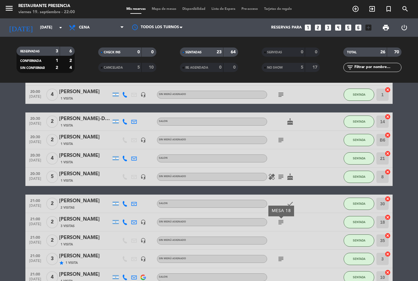
scroll to position [99, 0]
click at [278, 177] on icon "subject" at bounding box center [280, 176] width 7 height 7
click at [282, 184] on div "healing subject Preferencia mesa redonda cake" at bounding box center [294, 176] width 55 height 18
click at [293, 196] on div "check" at bounding box center [294, 203] width 55 height 18
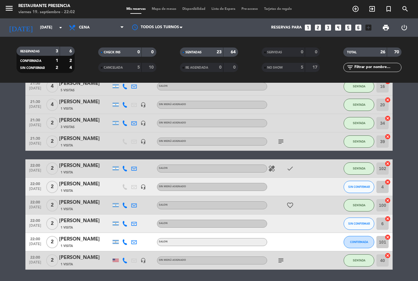
scroll to position [353, 0]
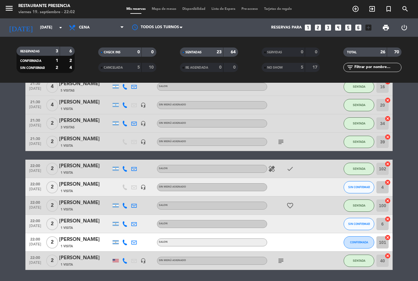
click at [162, 8] on span "Mapa de mesas" at bounding box center [164, 8] width 31 height 3
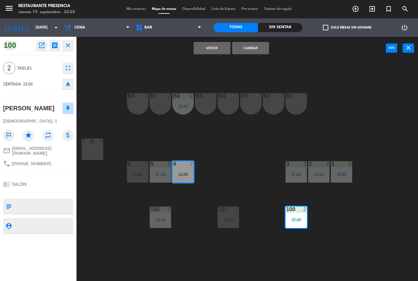
click at [248, 45] on button "Cambiar" at bounding box center [250, 48] width 37 height 12
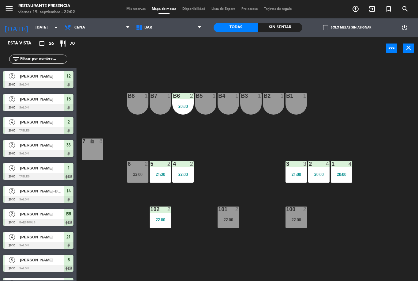
scroll to position [120, 0]
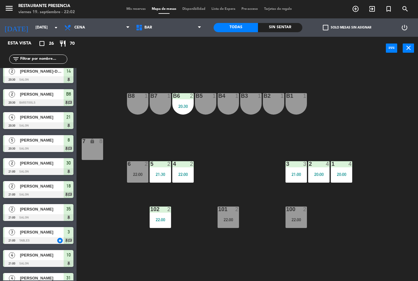
click at [189, 168] on div "4 2 22:00" at bounding box center [182, 171] width 21 height 21
click at [123, 213] on div "B1 1 B2 1 B3 1 B4 1 B5 1 B6 2 20:30 B7 1 B8 1 7 lock 8 1 4 20:00 2 4 20:00 3 3 …" at bounding box center [249, 170] width 337 height 221
click at [134, 172] on div "22:00" at bounding box center [137, 174] width 21 height 4
click at [135, 252] on div "B1 1 B2 1 B3 1 B4 1 B5 1 B6 2 20:30 B7 1 B8 1 7 lock 8 1 4 20:00 2 4 20:00 3 3 …" at bounding box center [249, 170] width 337 height 221
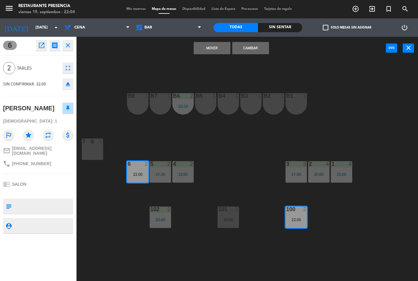
click at [251, 52] on button "Cambiar" at bounding box center [250, 48] width 37 height 12
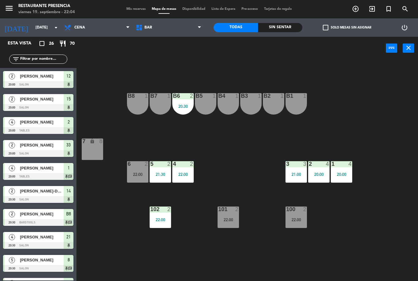
scroll to position [143, 0]
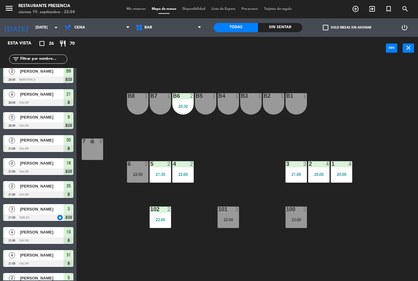
click at [304, 219] on div "22:00" at bounding box center [296, 219] width 21 height 4
click at [301, 255] on div "B1 1 B2 1 B3 1 B4 1 B5 1 B6 2 20:30 B7 1 B8 1 7 lock 8 1 4 20:00 2 4 20:00 3 3 …" at bounding box center [249, 170] width 337 height 221
click at [136, 168] on div "6 2 22:00" at bounding box center [137, 171] width 21 height 21
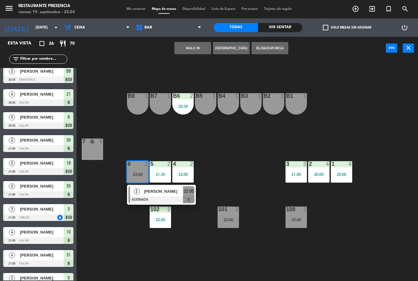
click at [179, 192] on span "[PERSON_NAME]" at bounding box center [163, 191] width 39 height 6
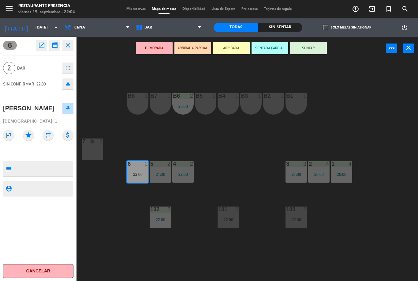
click at [305, 43] on button "SENTAR" at bounding box center [308, 48] width 37 height 12
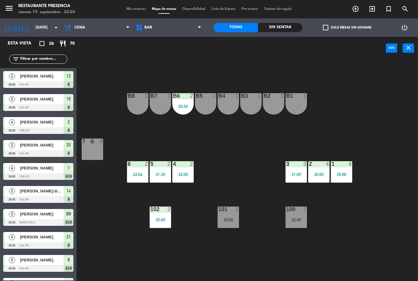
scroll to position [97, 0]
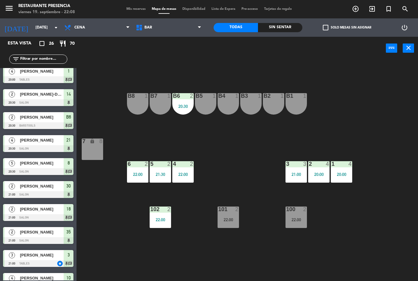
click at [236, 219] on div "22:00" at bounding box center [228, 219] width 21 height 4
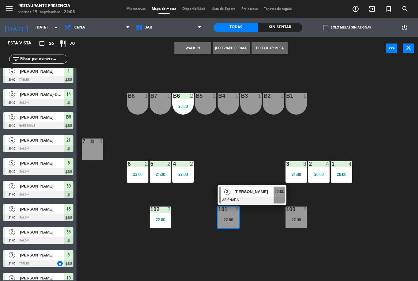
click at [246, 186] on div "2 [PERSON_NAME] ASIGNADA 22:00" at bounding box center [252, 195] width 69 height 20
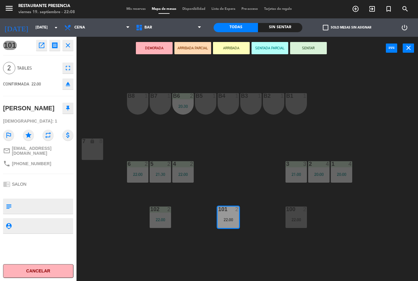
click at [309, 48] on button "SENTAR" at bounding box center [308, 48] width 37 height 12
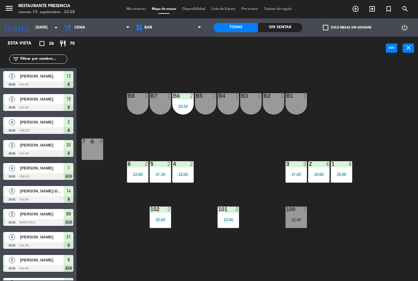
scroll to position [166, 0]
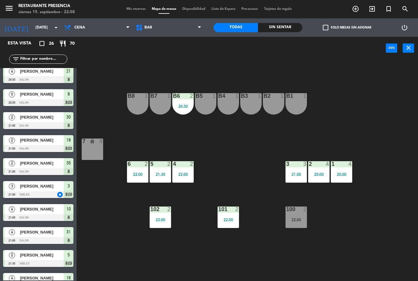
click at [137, 173] on div "22:00" at bounding box center [137, 174] width 21 height 4
click at [237, 162] on div "B1 1 B2 1 B3 1 B4 1 B5 1 B6 2 20:30 B7 1 B8 1 7 lock 8 1 4 20:00 2 4 20:00 3 3 …" at bounding box center [249, 170] width 337 height 221
click at [195, 25] on span "BAR" at bounding box center [169, 27] width 72 height 13
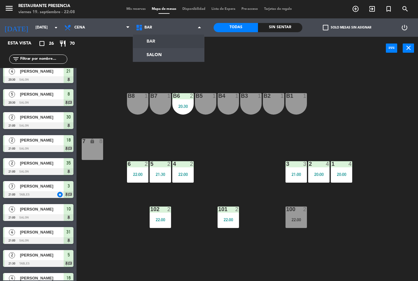
click at [173, 58] on ng-component "menu Restaurante Presencia [DATE] 19. septiembre - 22:08 Mis reservas Mapa de m…" at bounding box center [209, 140] width 418 height 281
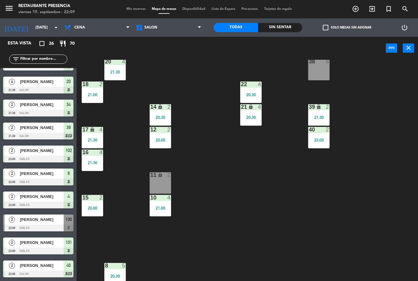
scroll to position [385, 0]
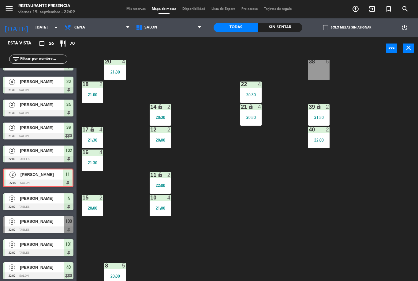
click at [162, 177] on icon "lock" at bounding box center [160, 174] width 5 height 5
click at [223, 164] on div "30 2 21:00 31 lock 4 21:00 32 4 21:00 33 lock 2 20:00 34 2 21:30 35 lock 2 21:0…" at bounding box center [249, 170] width 337 height 221
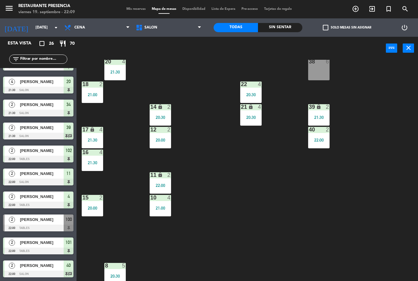
click at [133, 8] on span "Mis reservas" at bounding box center [135, 8] width 25 height 3
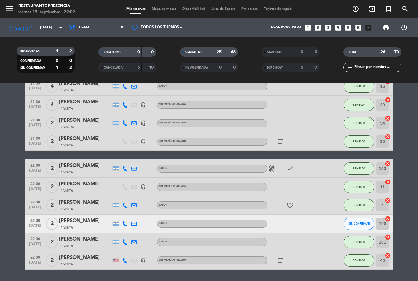
scroll to position [353, 0]
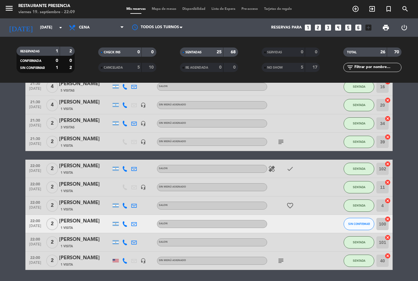
click at [278, 263] on icon "subject" at bounding box center [280, 260] width 7 height 7
click at [313, 264] on div "subject Walk in" at bounding box center [294, 260] width 55 height 18
